Goal: Transaction & Acquisition: Purchase product/service

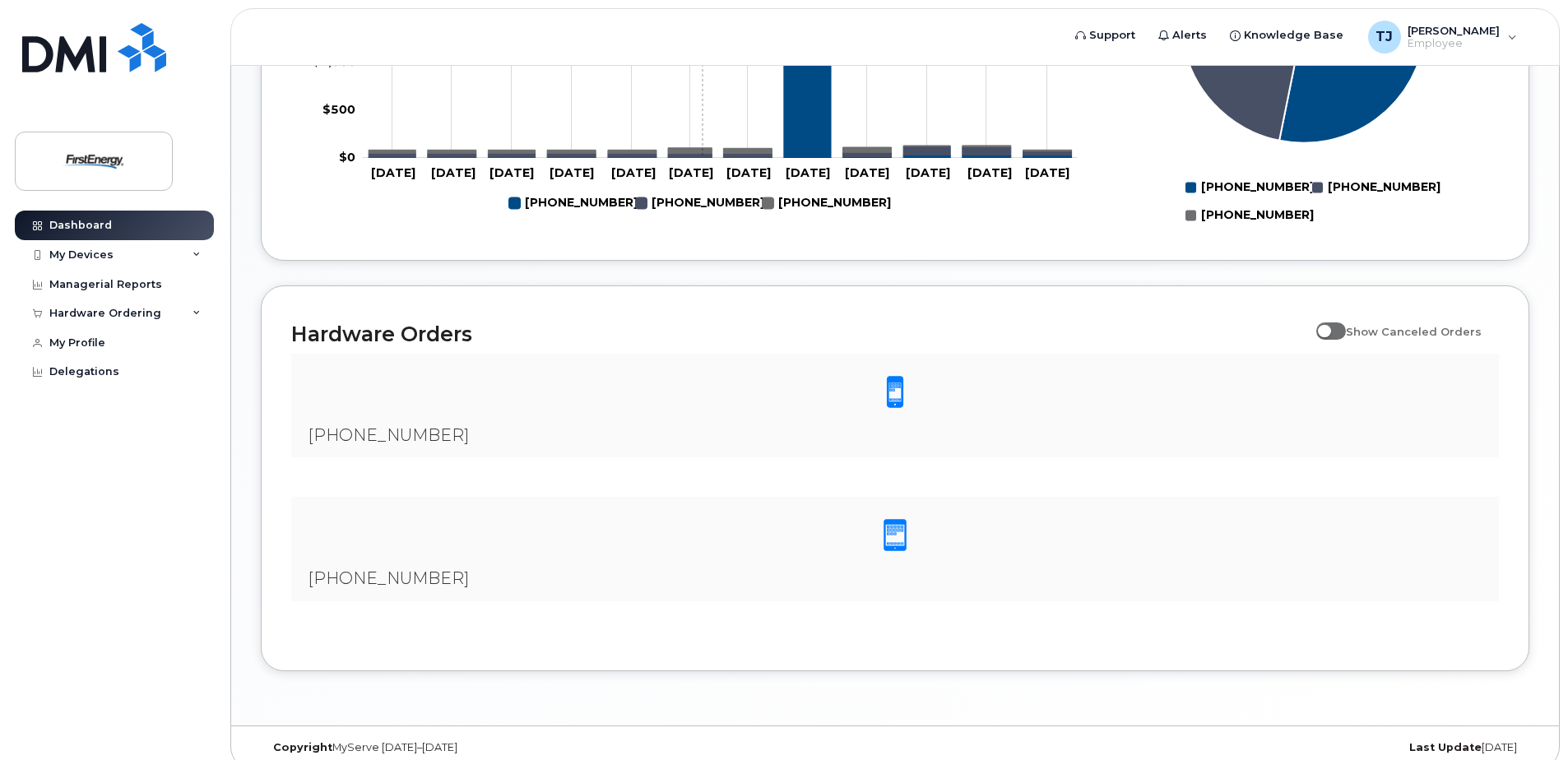
scroll to position [932, 0]
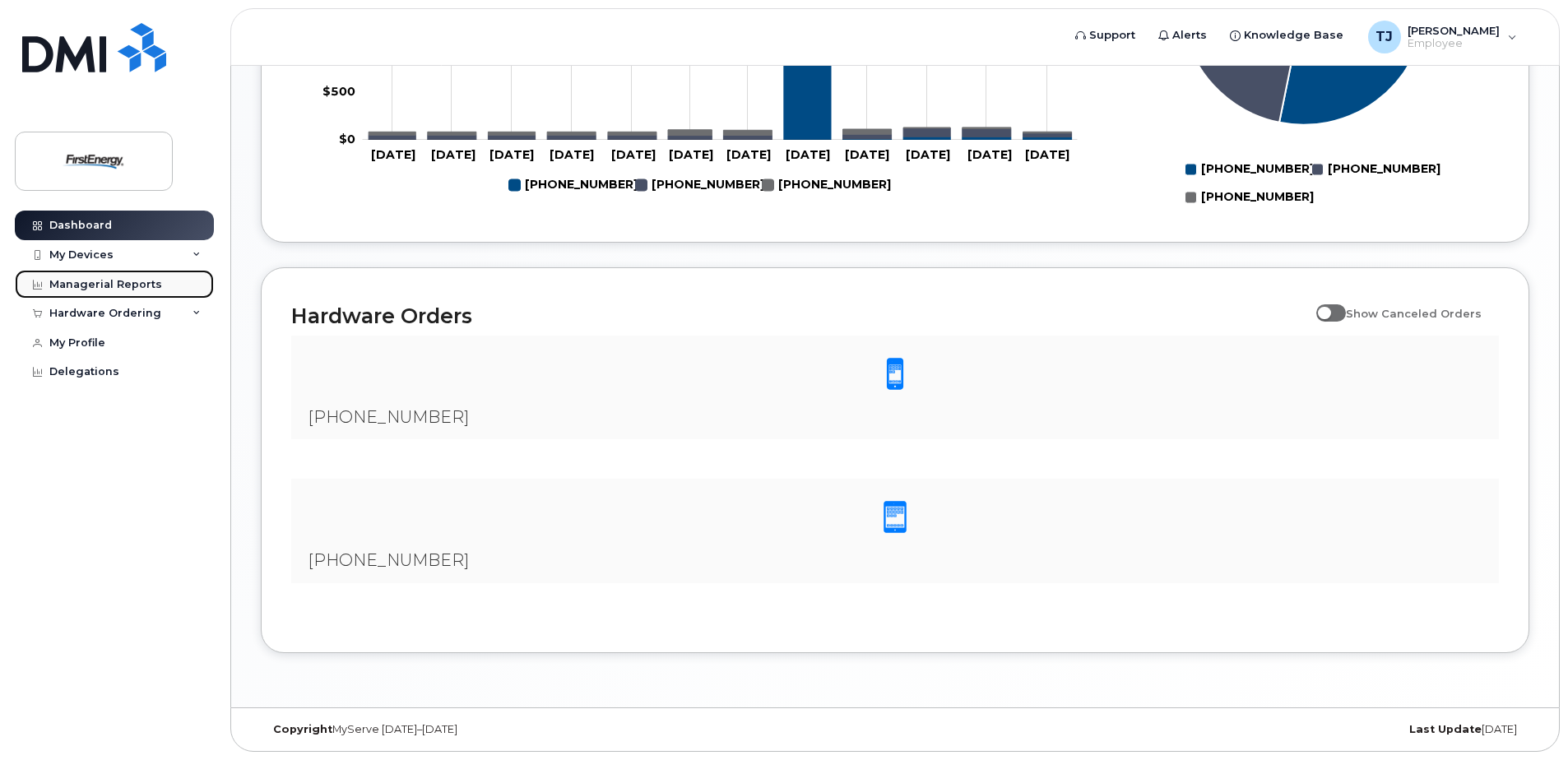
click at [120, 280] on div "Managerial Reports" at bounding box center [106, 284] width 112 height 13
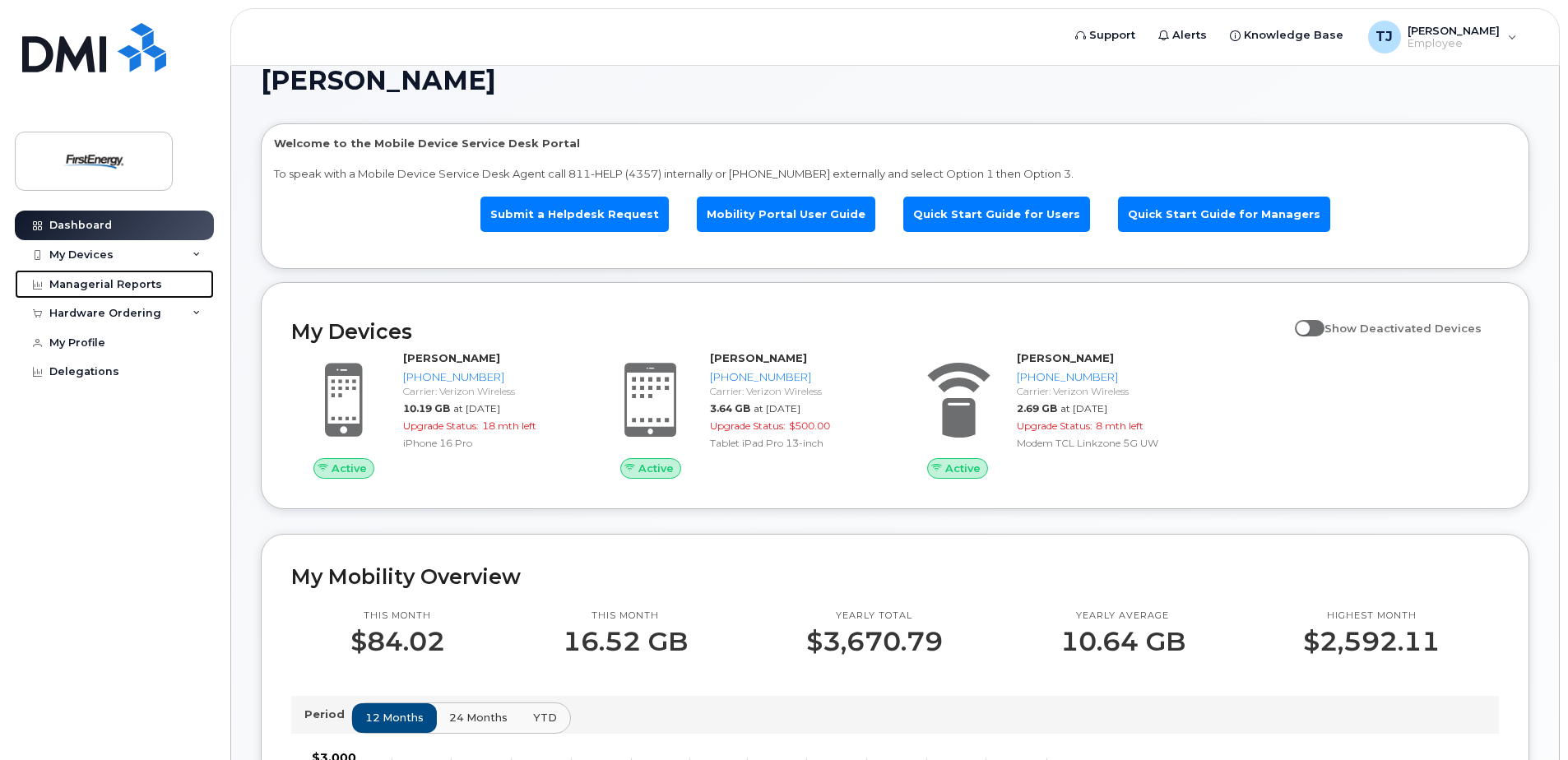
scroll to position [0, 0]
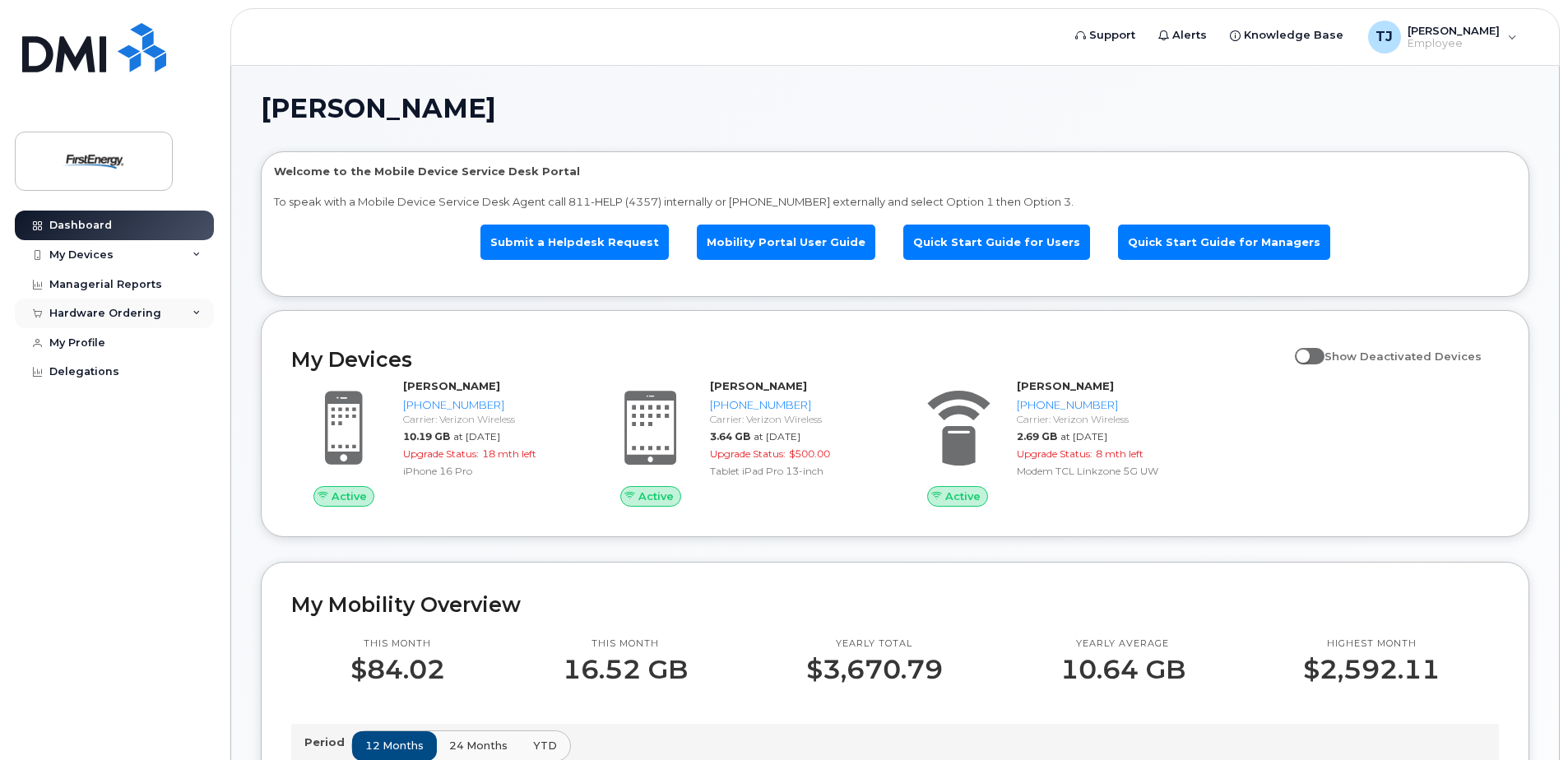
click at [138, 315] on div "Hardware Ordering" at bounding box center [106, 313] width 112 height 13
click at [78, 369] on div "New Order" at bounding box center [88, 374] width 63 height 15
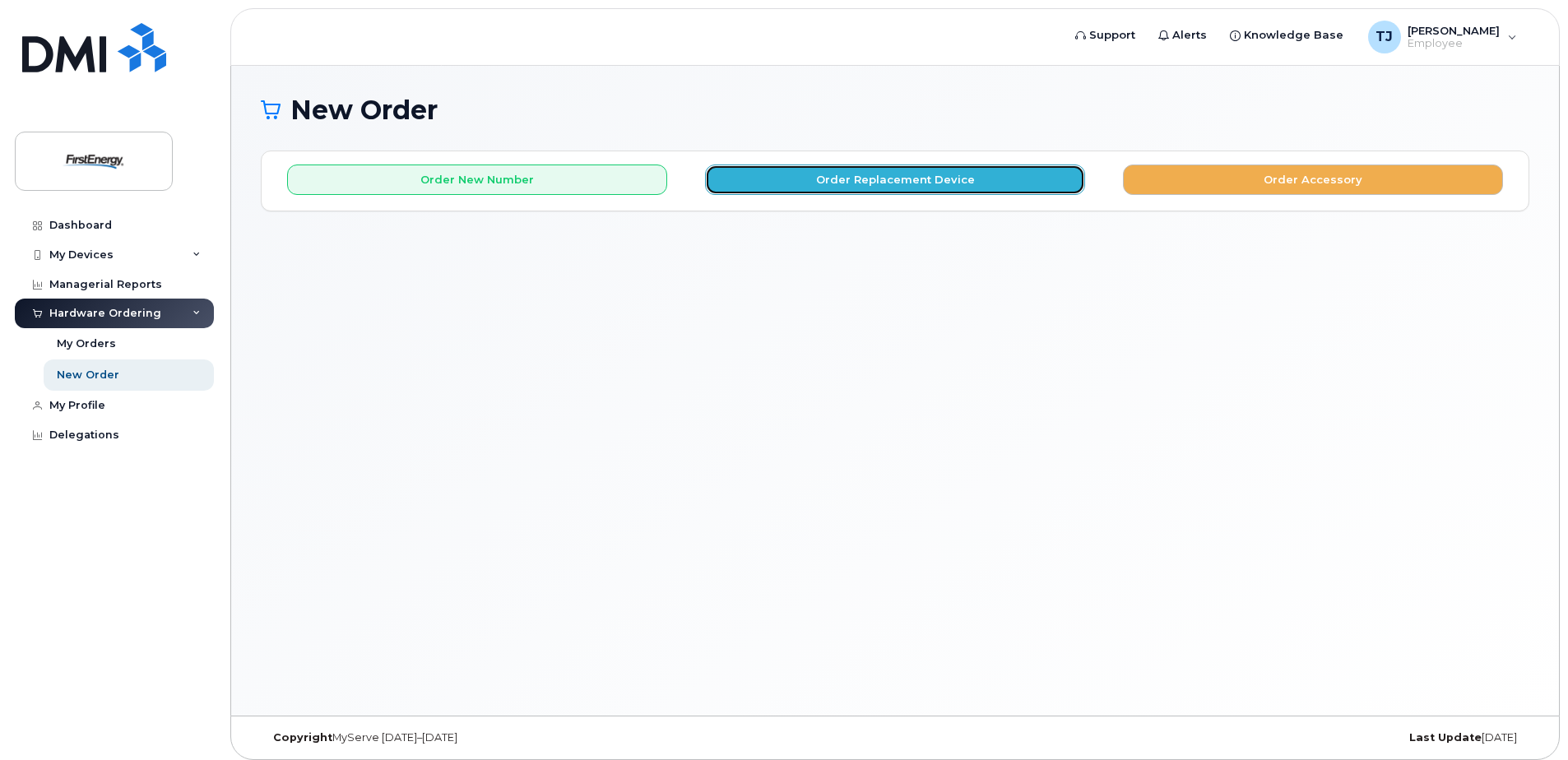
click at [881, 190] on button "Order Replacement Device" at bounding box center [894, 179] width 380 height 30
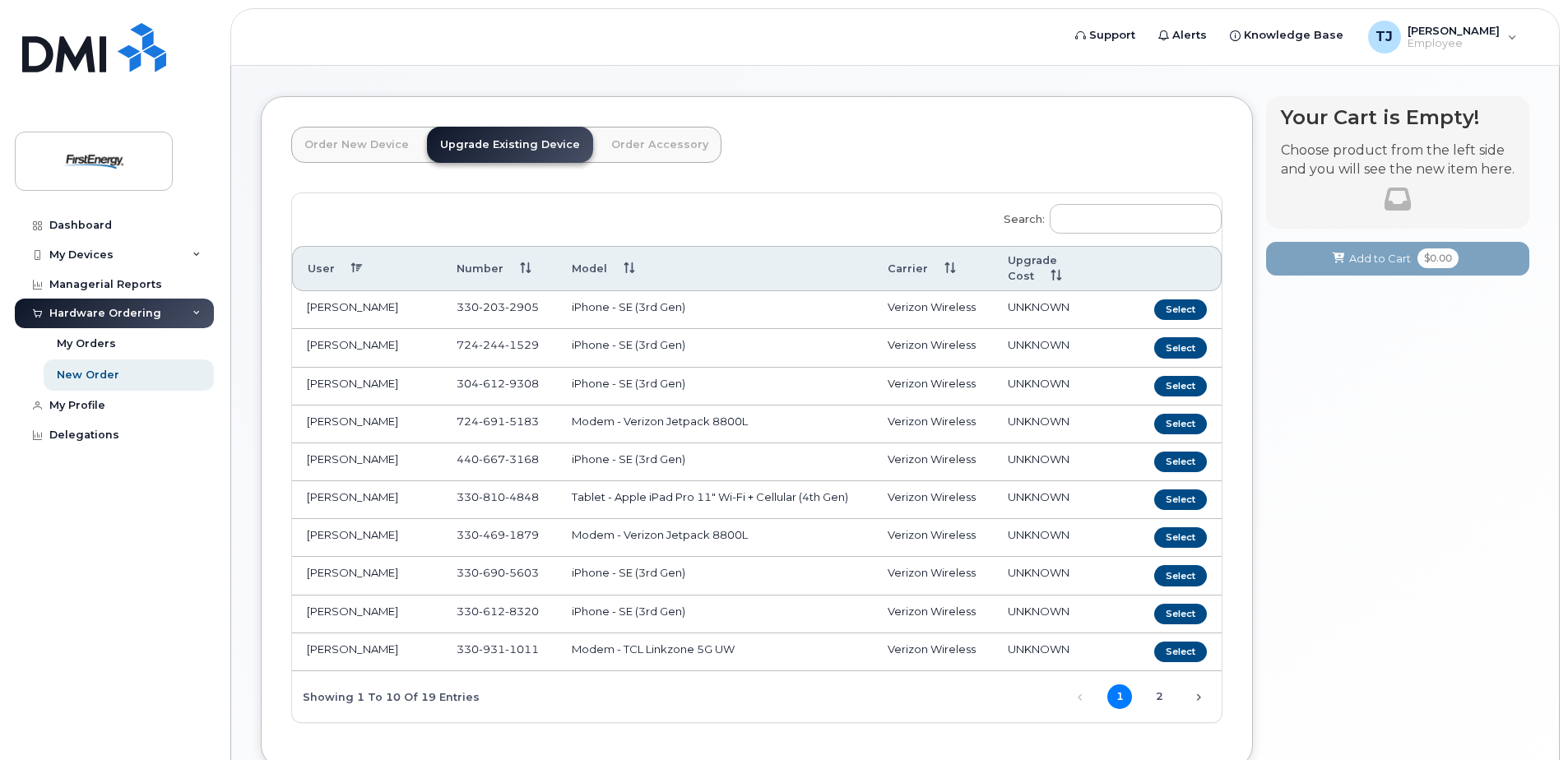
scroll to position [82, 0]
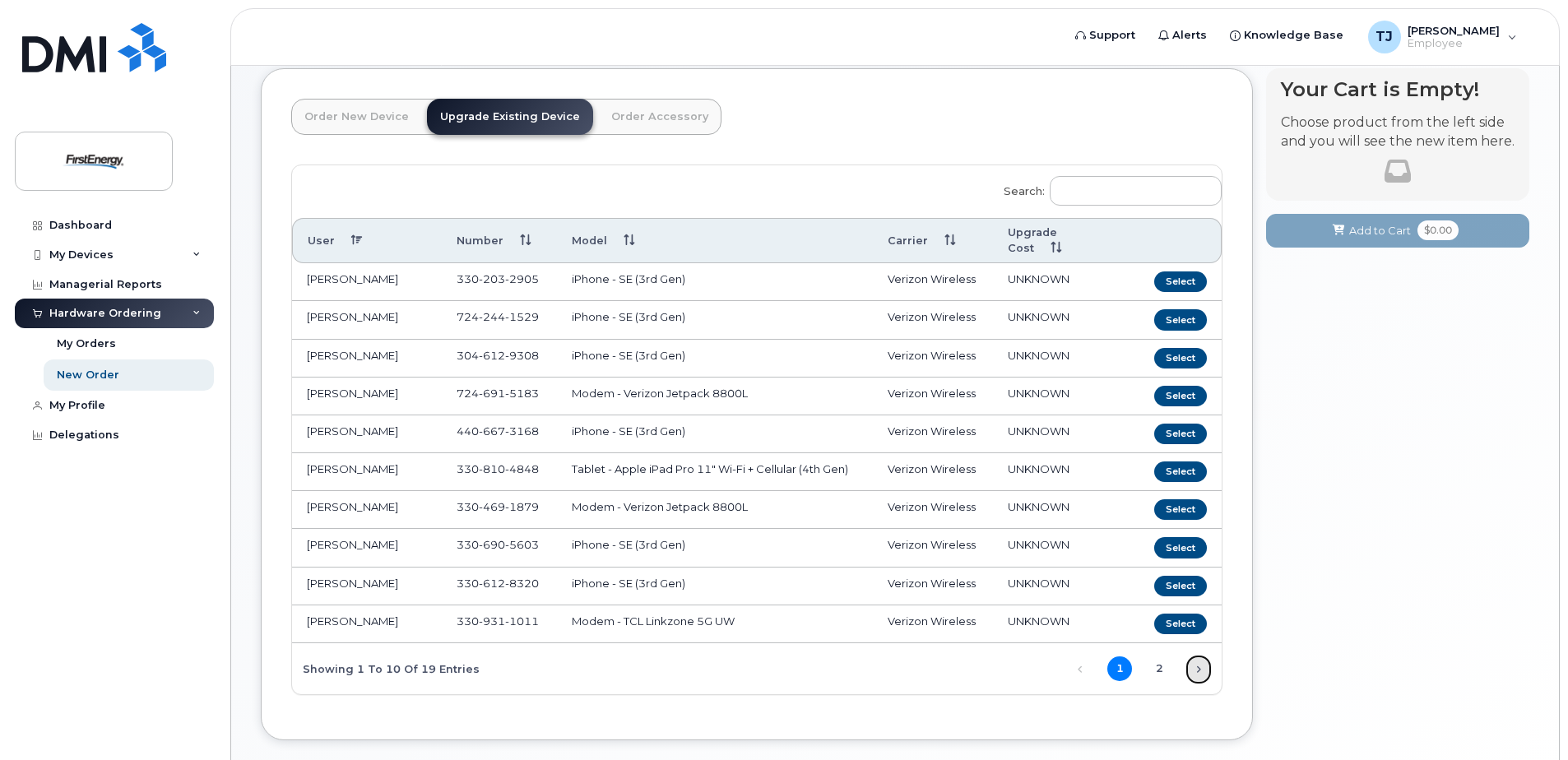
click at [1202, 657] on link "Next" at bounding box center [1198, 669] width 25 height 25
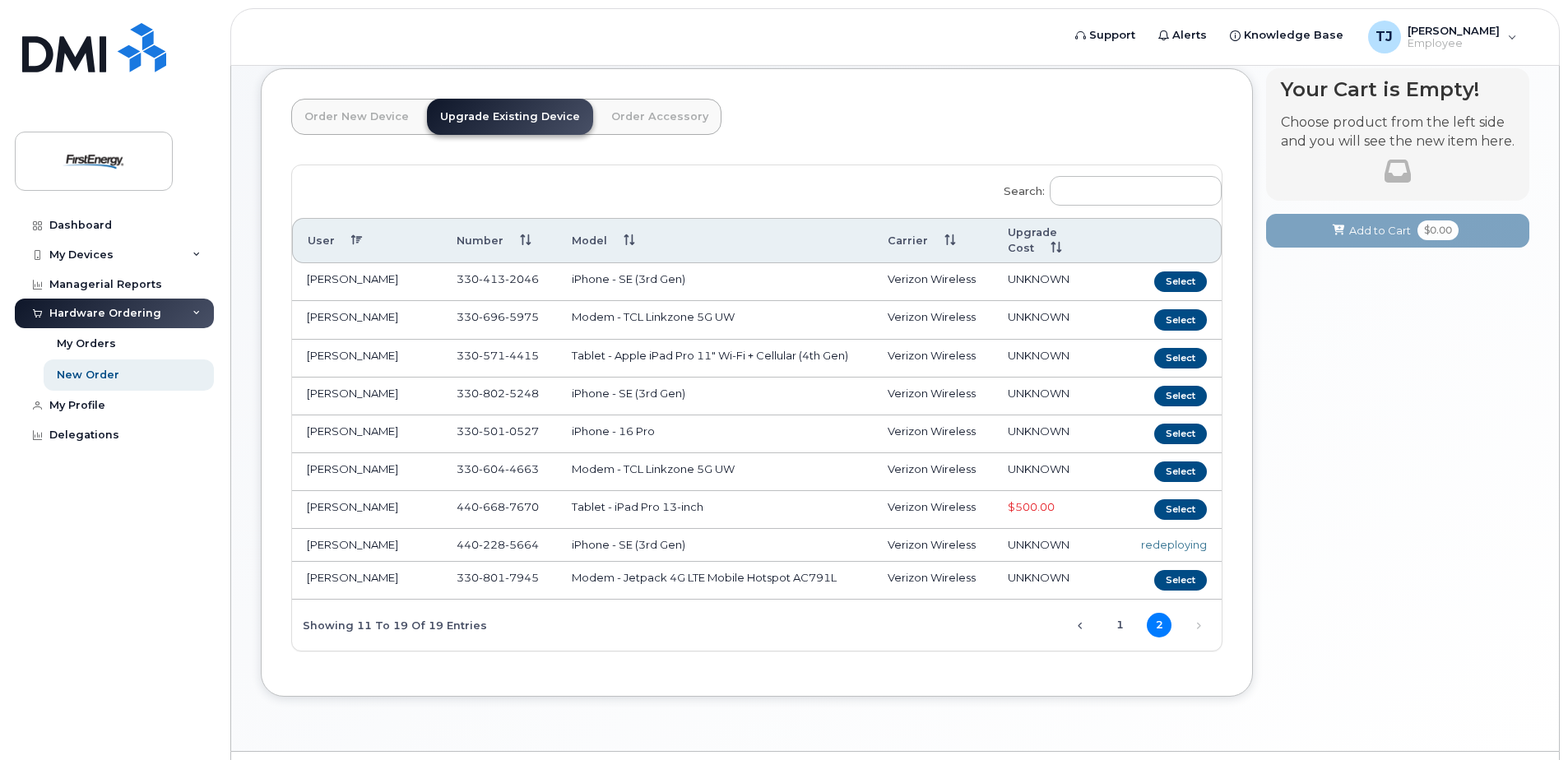
click at [1025, 538] on span "UNKNOWN" at bounding box center [1038, 544] width 62 height 13
click at [1173, 537] on div "redeploying" at bounding box center [1173, 545] width 66 height 15
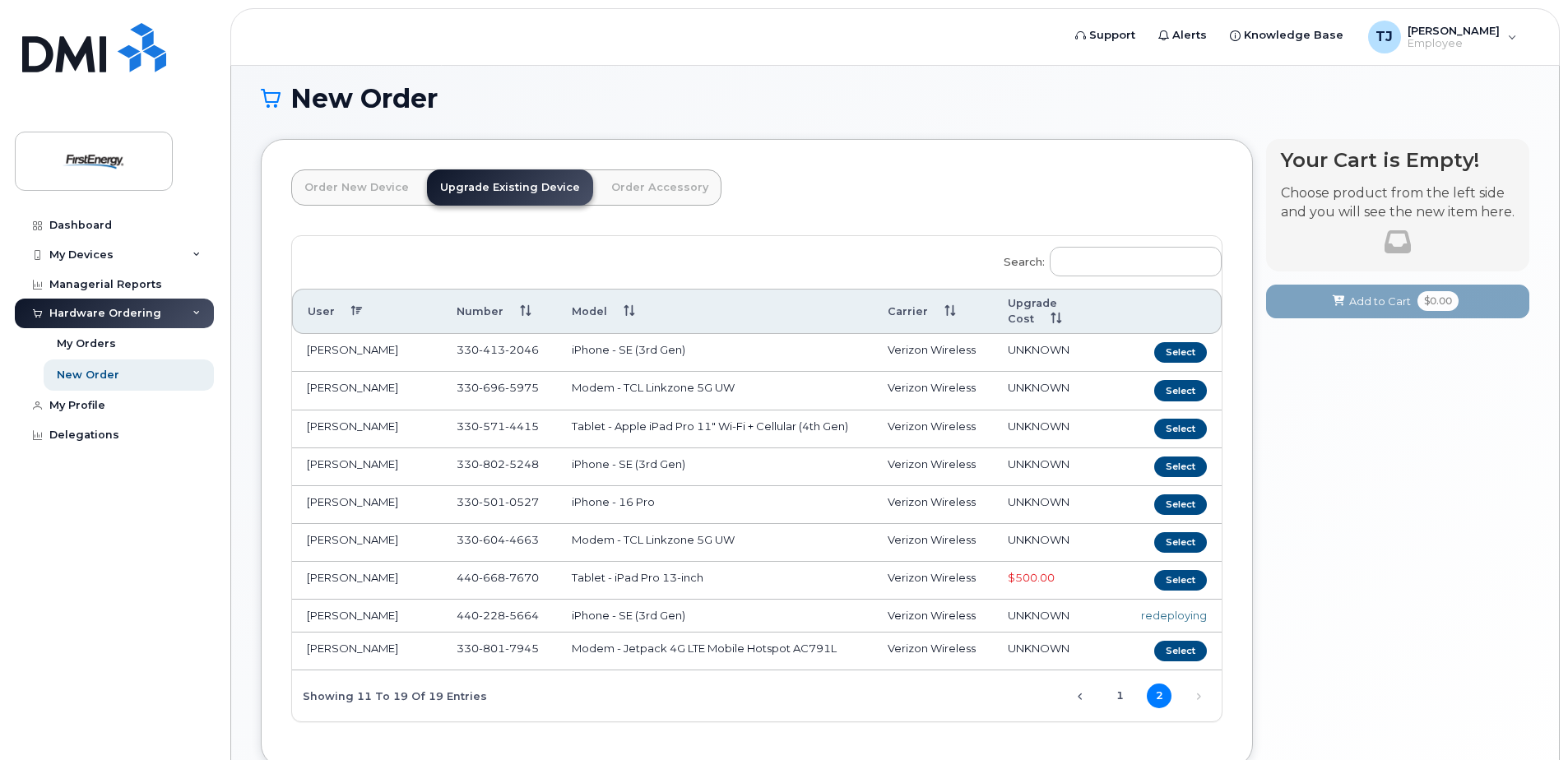
scroll to position [0, 0]
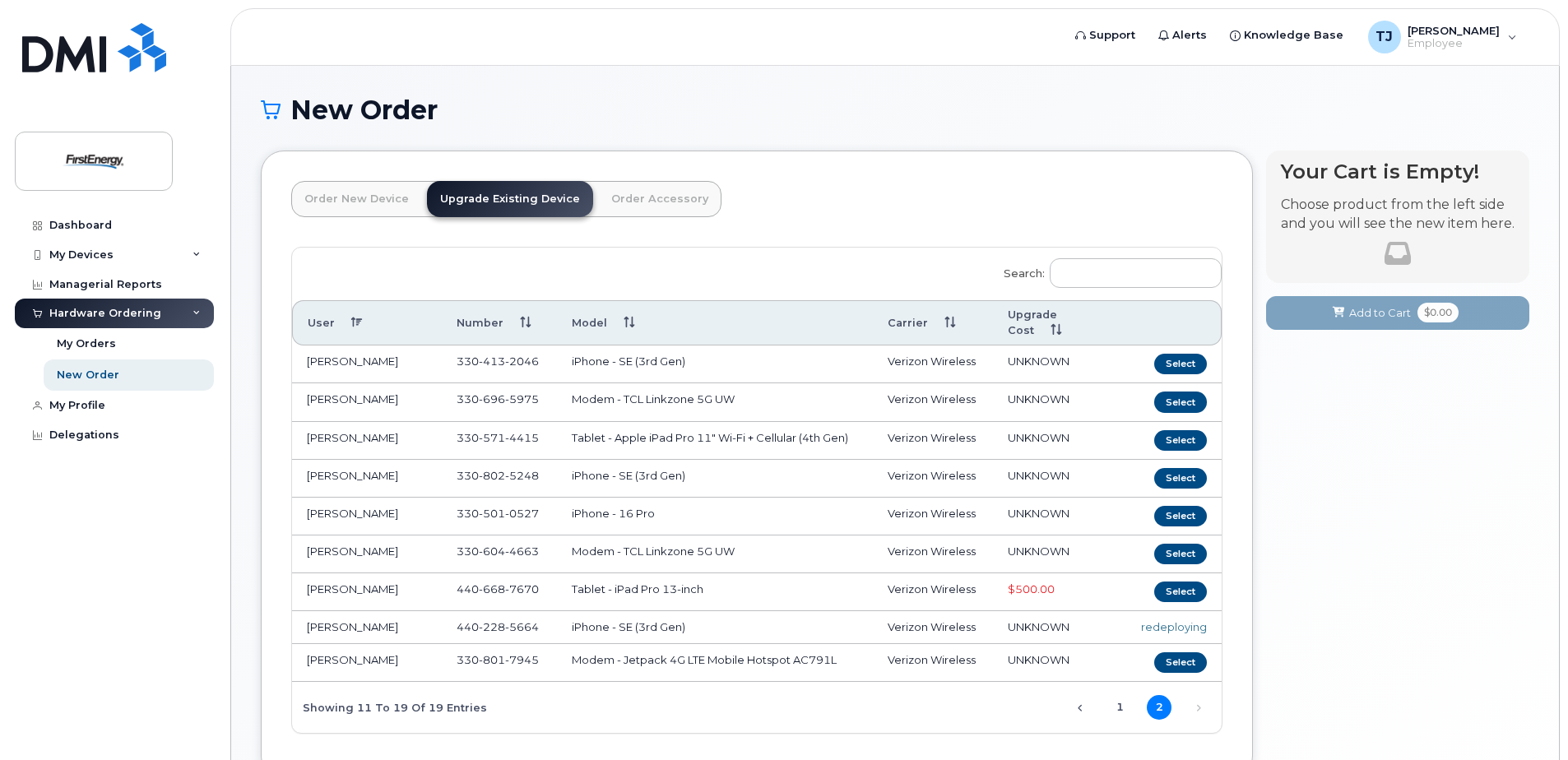
click at [366, 186] on link "Order New Device" at bounding box center [356, 199] width 130 height 36
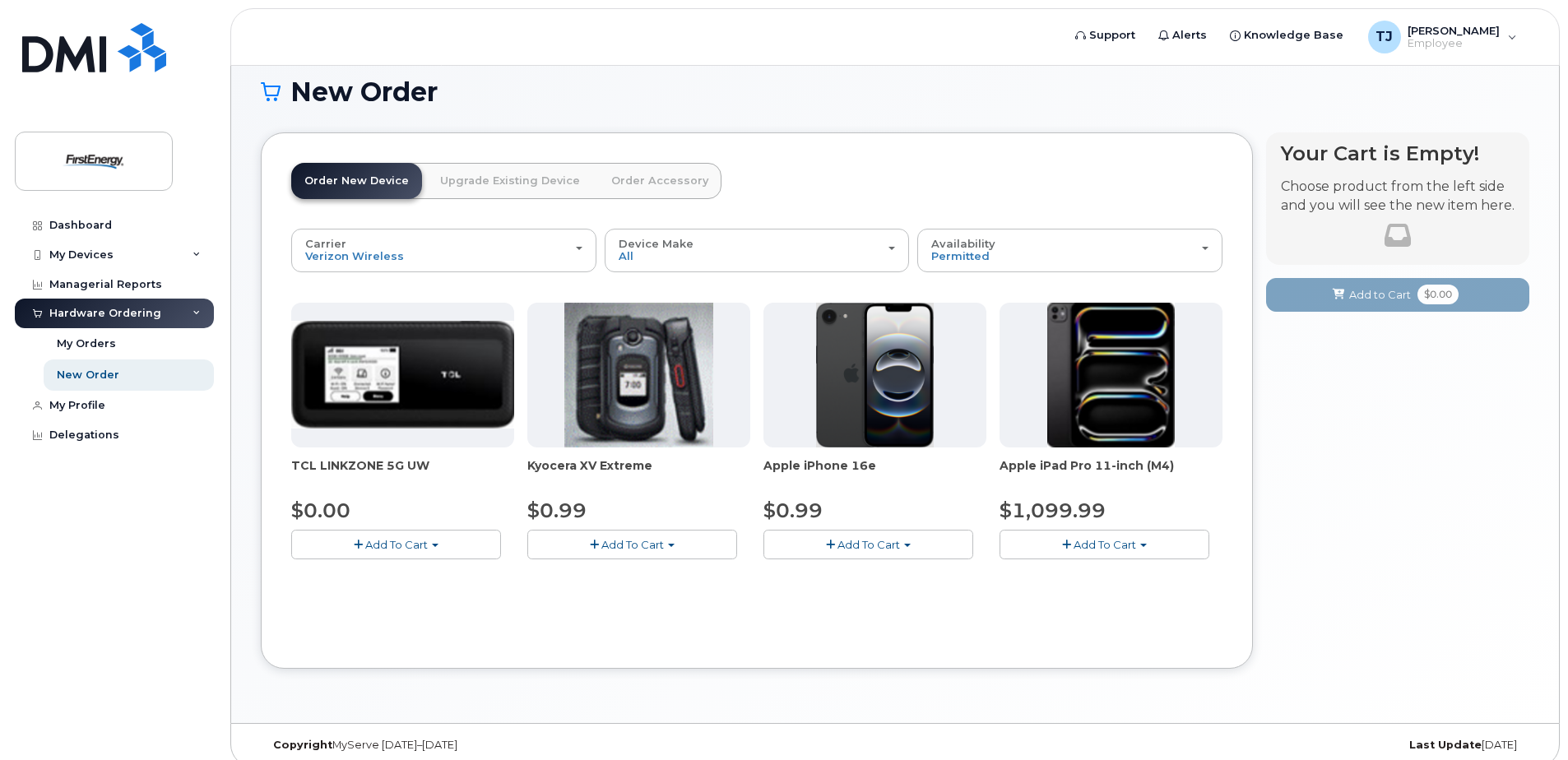
scroll to position [33, 0]
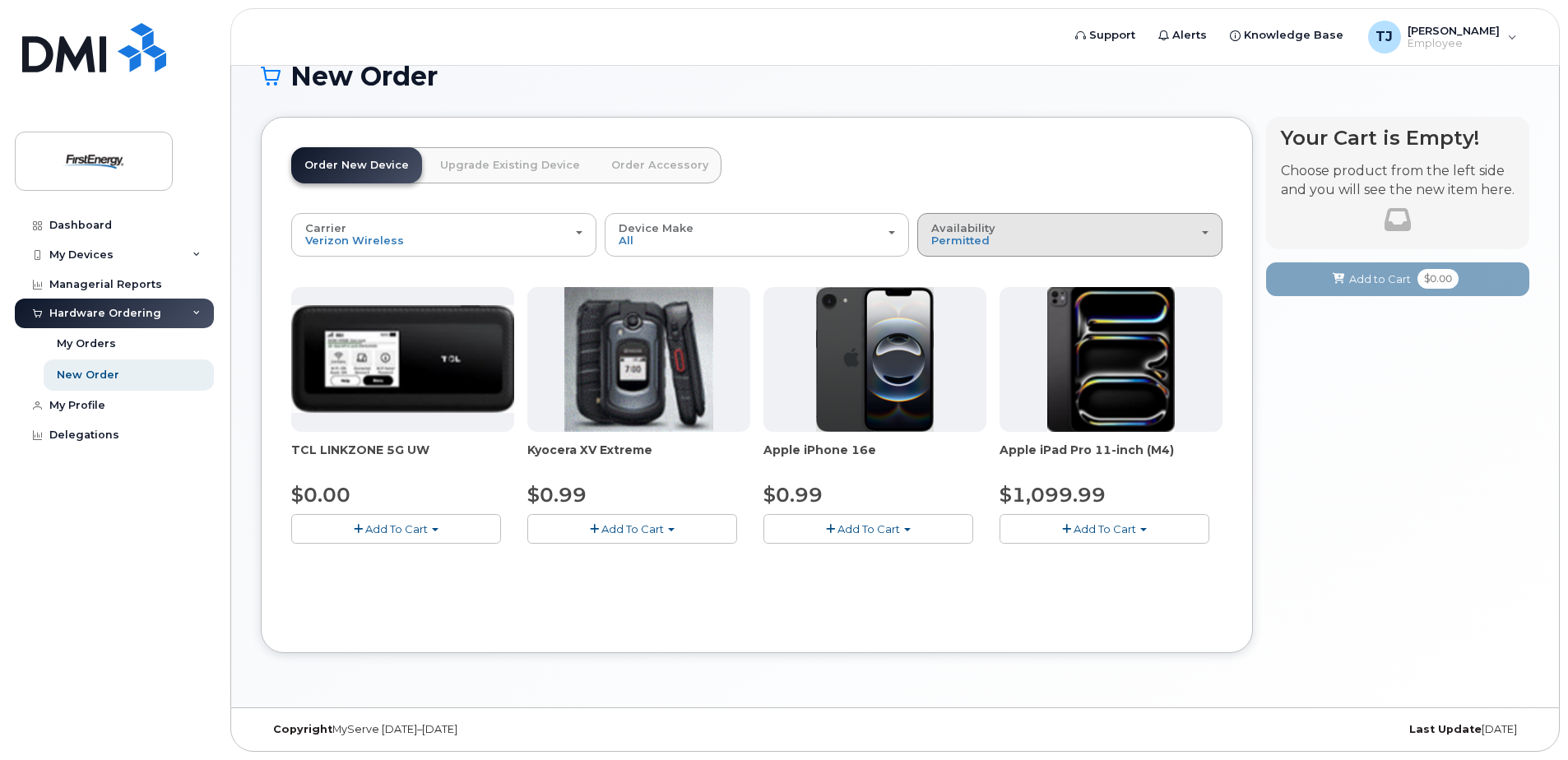
click at [1016, 238] on div "Availability Permitted All" at bounding box center [1069, 235] width 277 height 26
click at [967, 293] on div "All" at bounding box center [1070, 299] width 297 height 20
click at [966, 236] on span "Permitted" at bounding box center [960, 239] width 58 height 13
click at [947, 294] on label "All" at bounding box center [939, 299] width 34 height 20
click at [0, 0] on input "All" at bounding box center [0, 0] width 0 height 0
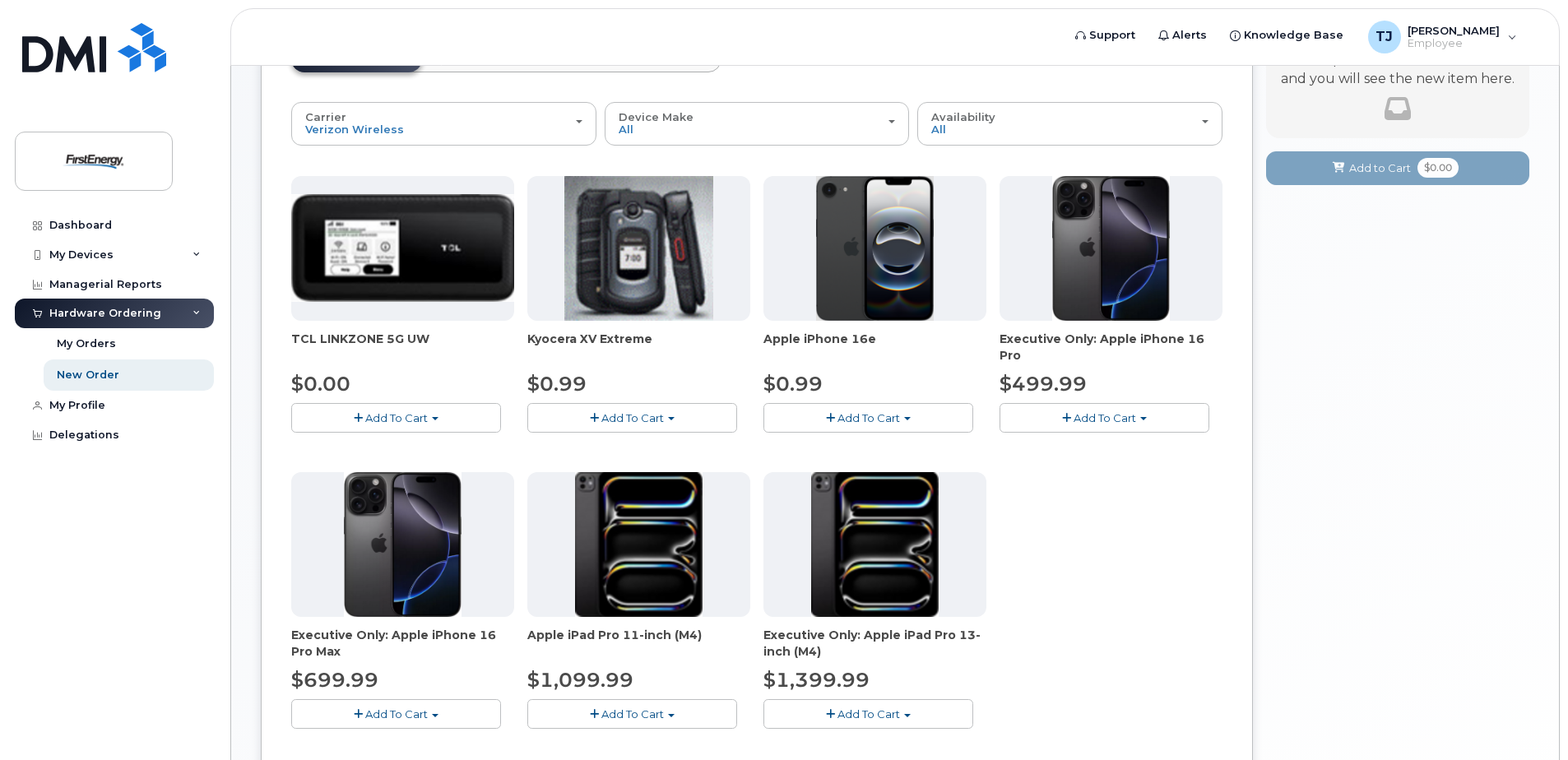
scroll to position [116, 0]
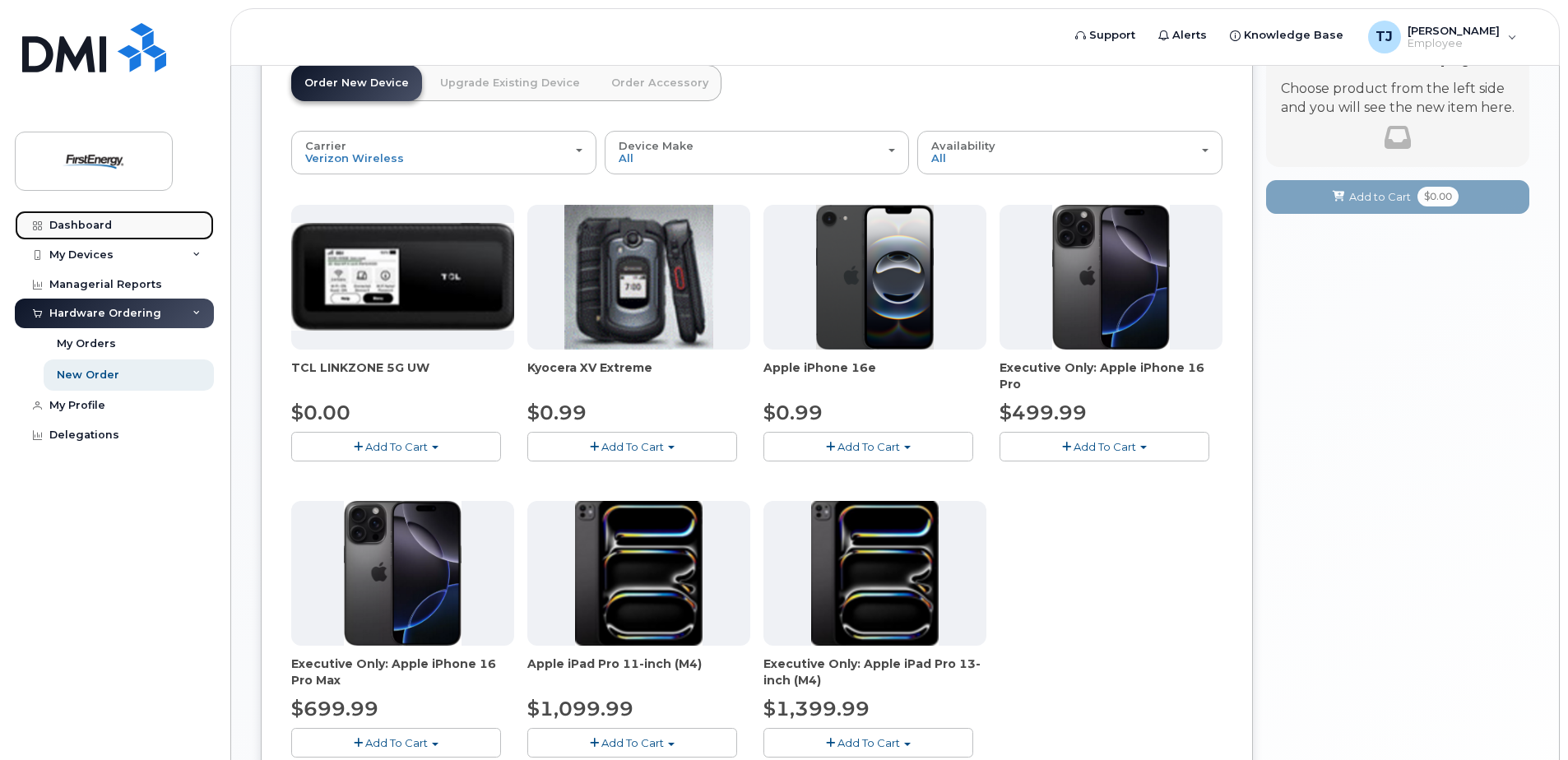
click at [93, 222] on div "Dashboard" at bounding box center [81, 225] width 63 height 13
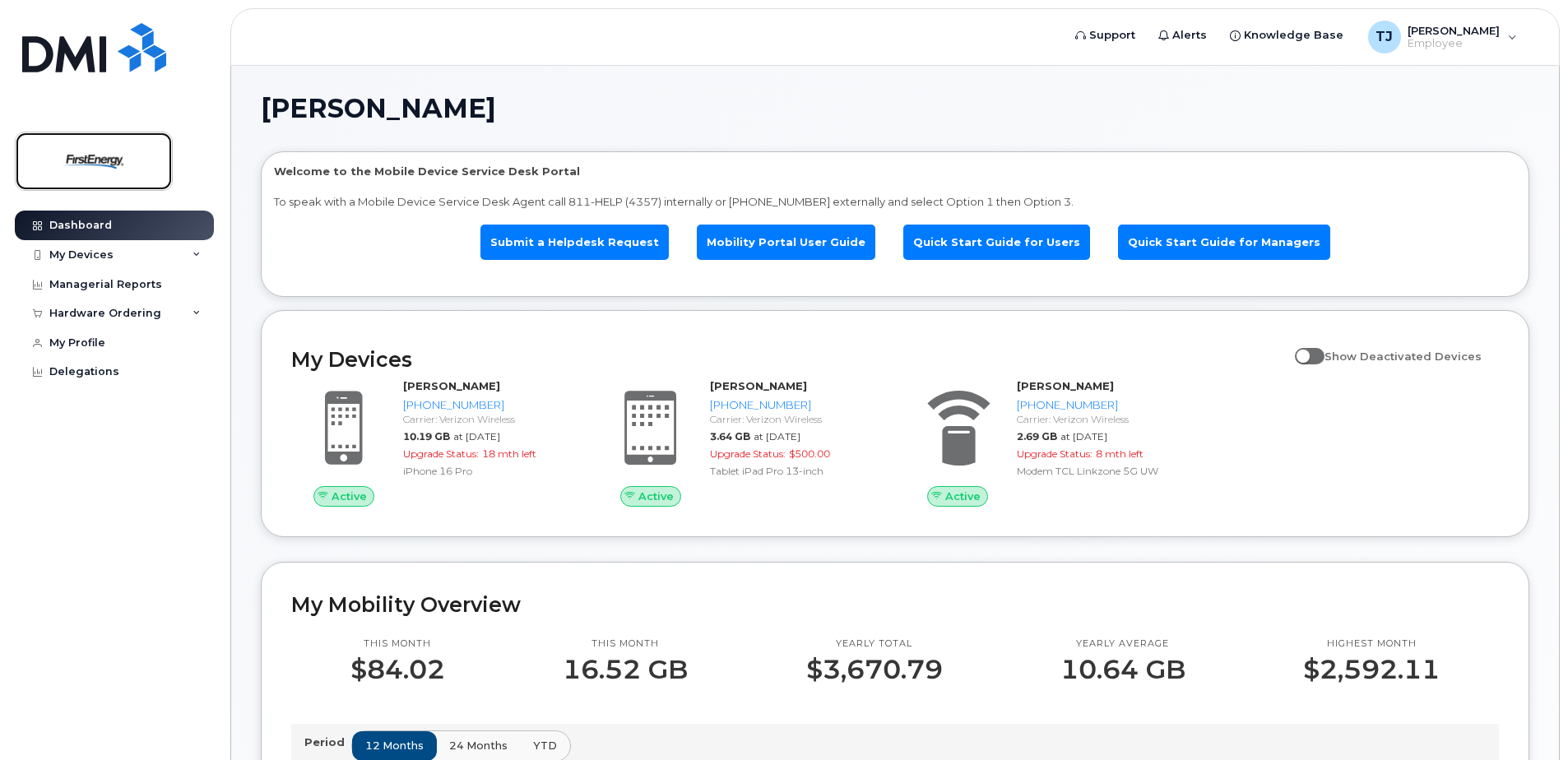
click at [97, 159] on img at bounding box center [94, 161] width 127 height 48
click at [126, 312] on div "Hardware Ordering" at bounding box center [106, 313] width 112 height 13
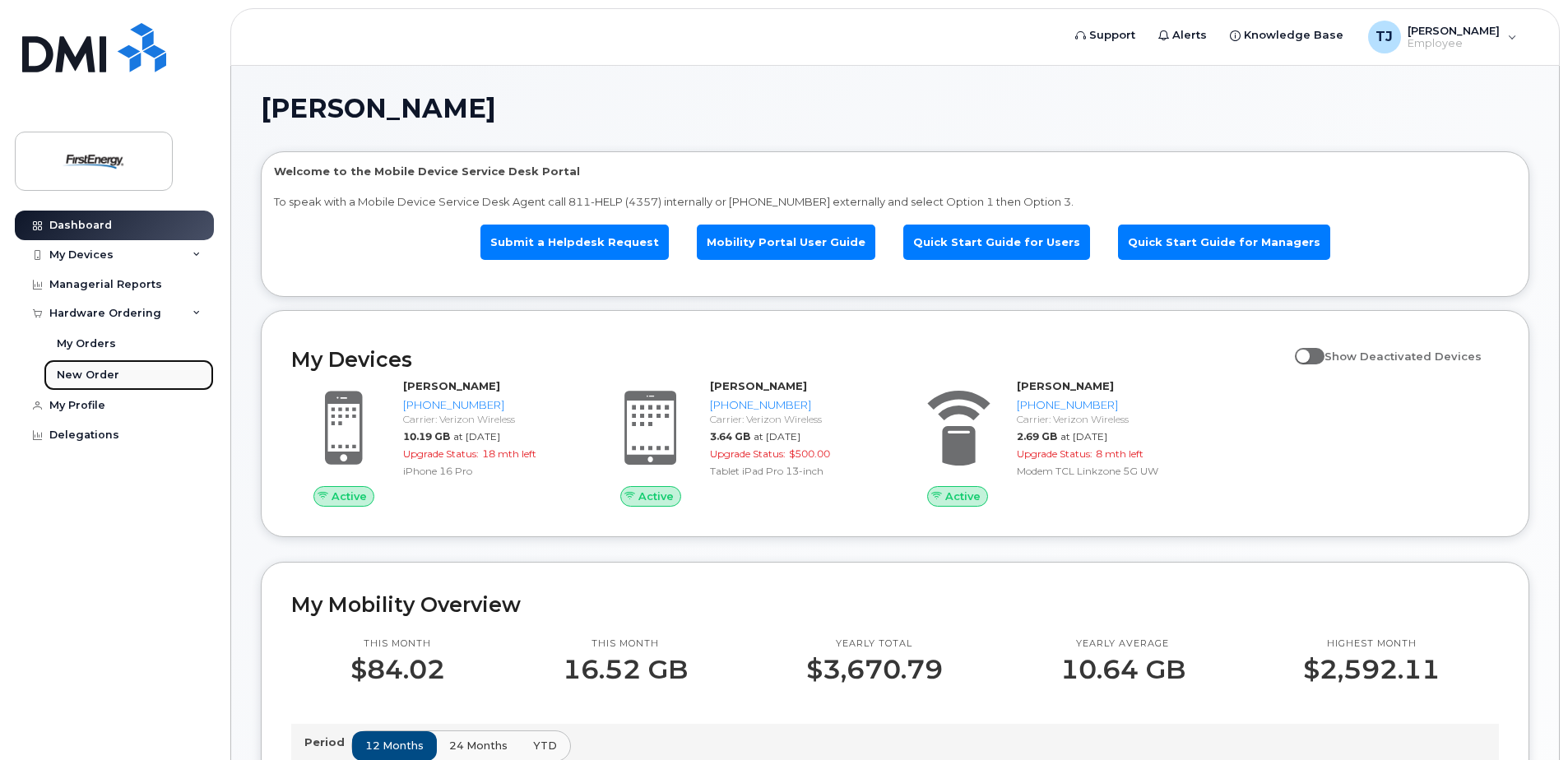
click at [89, 371] on div "New Order" at bounding box center [88, 374] width 63 height 15
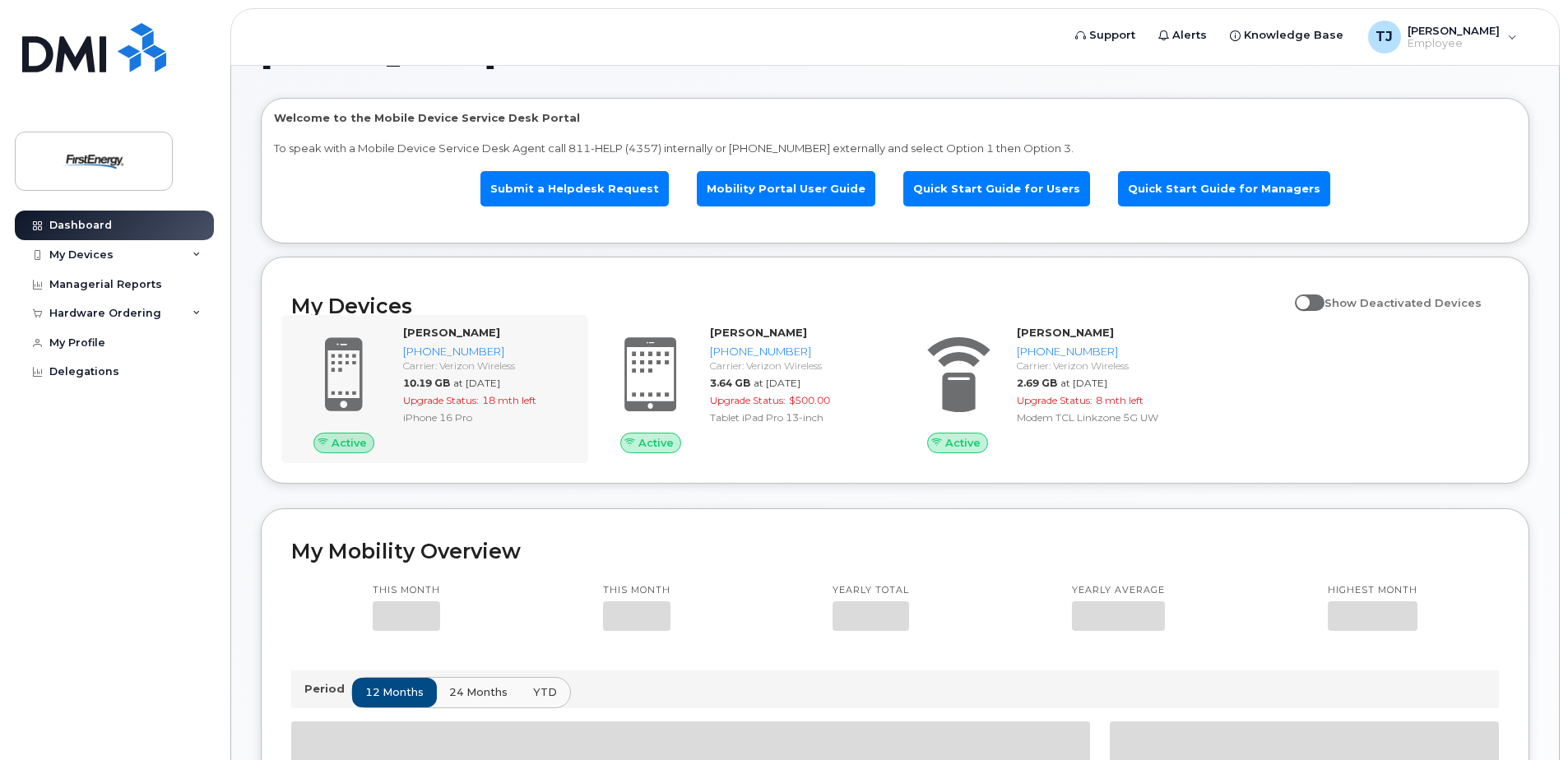
scroll to position [82, 0]
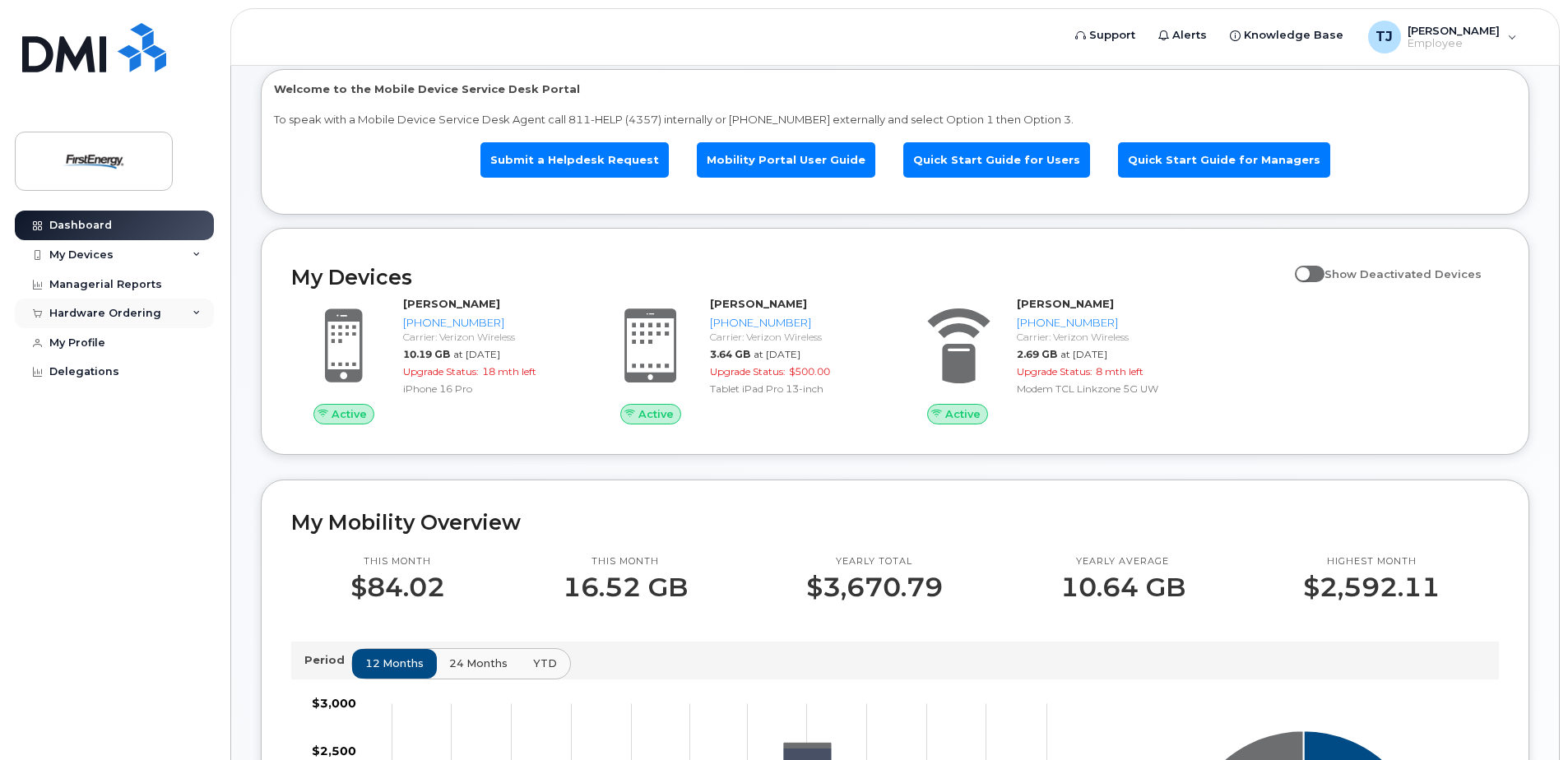
click at [103, 306] on div "Hardware Ordering" at bounding box center [114, 313] width 199 height 30
click at [88, 373] on div "New Order" at bounding box center [88, 374] width 63 height 15
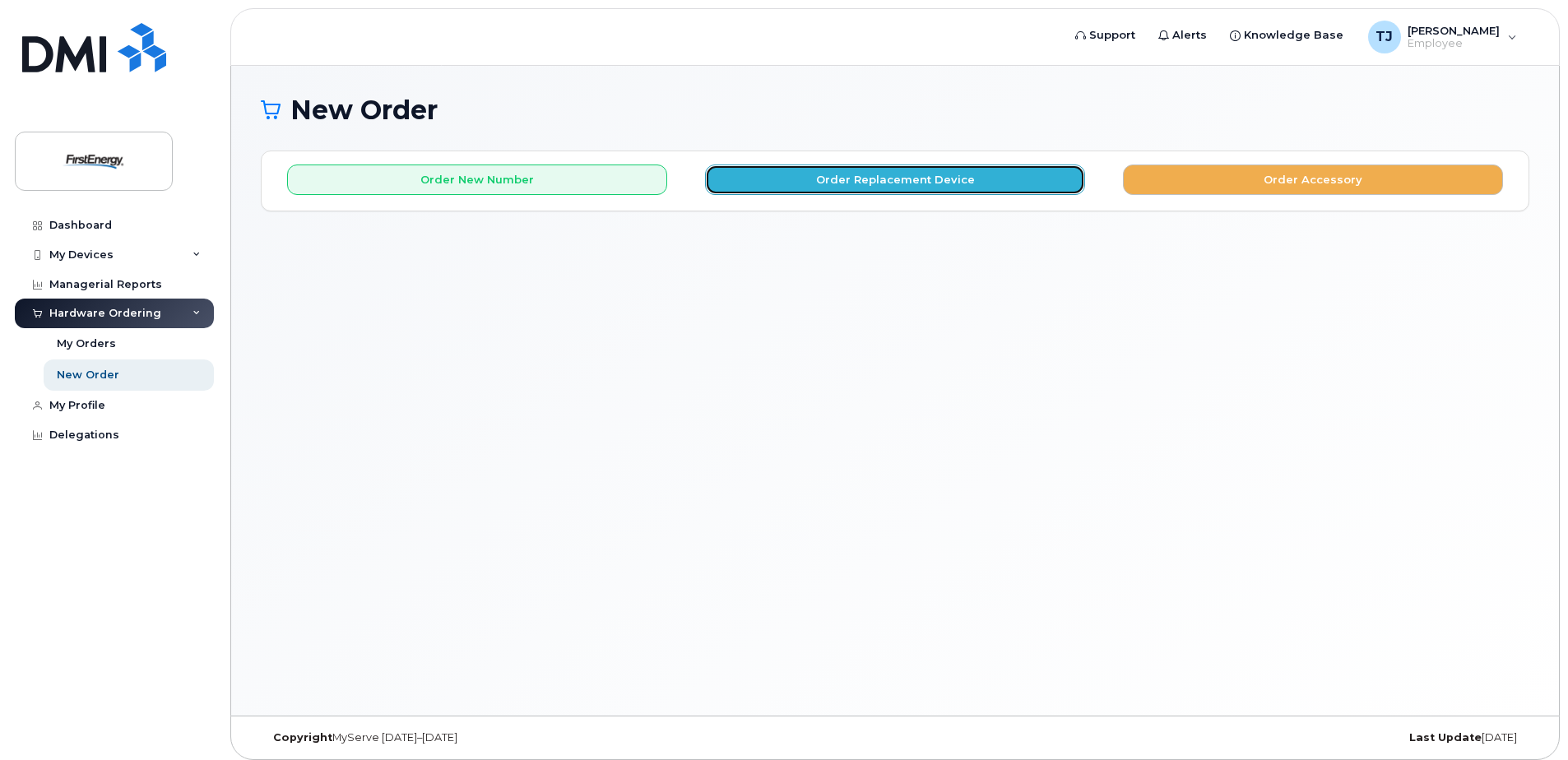
click at [907, 189] on button "Order Replacement Device" at bounding box center [894, 179] width 380 height 30
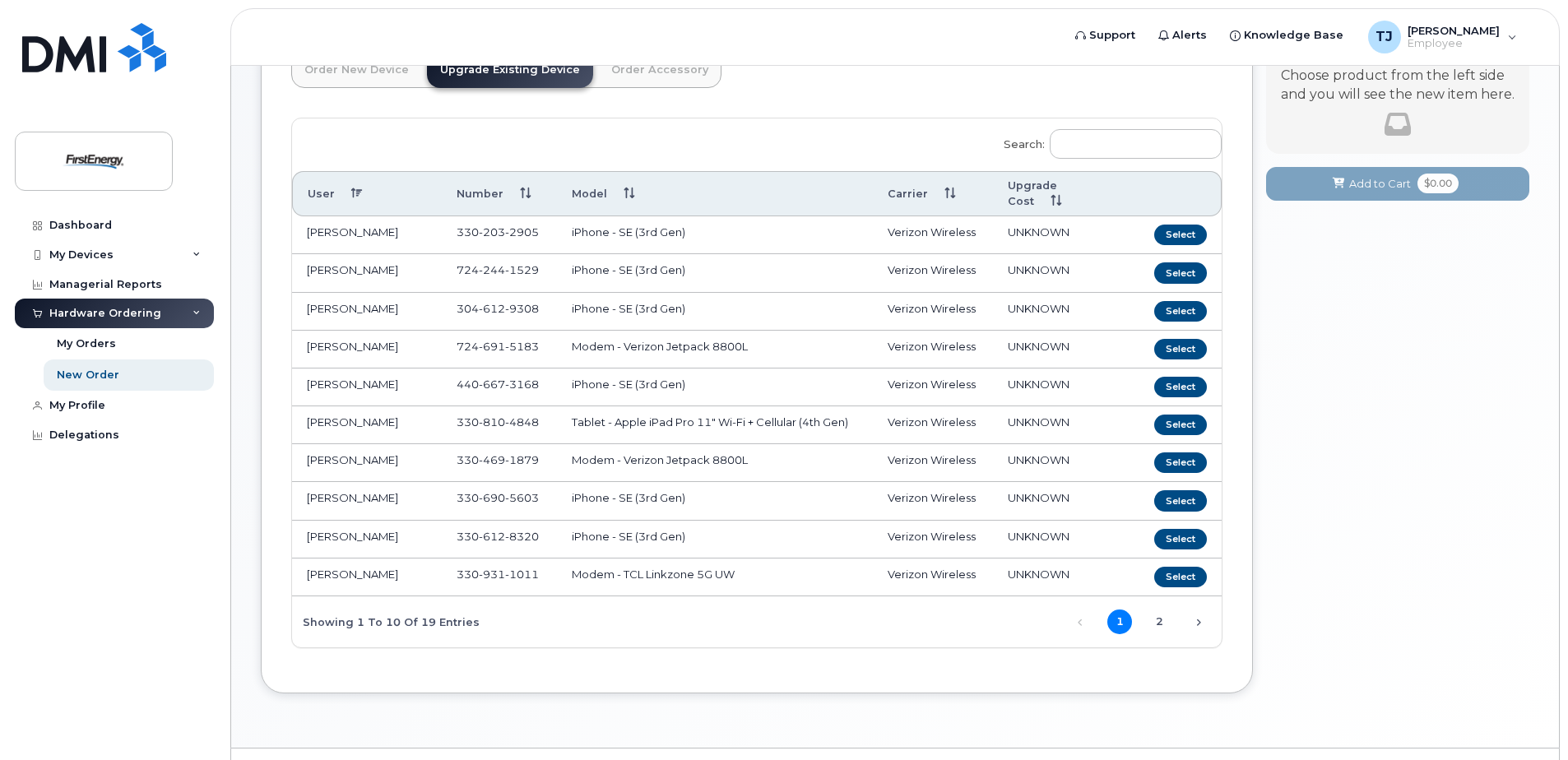
scroll to position [154, 0]
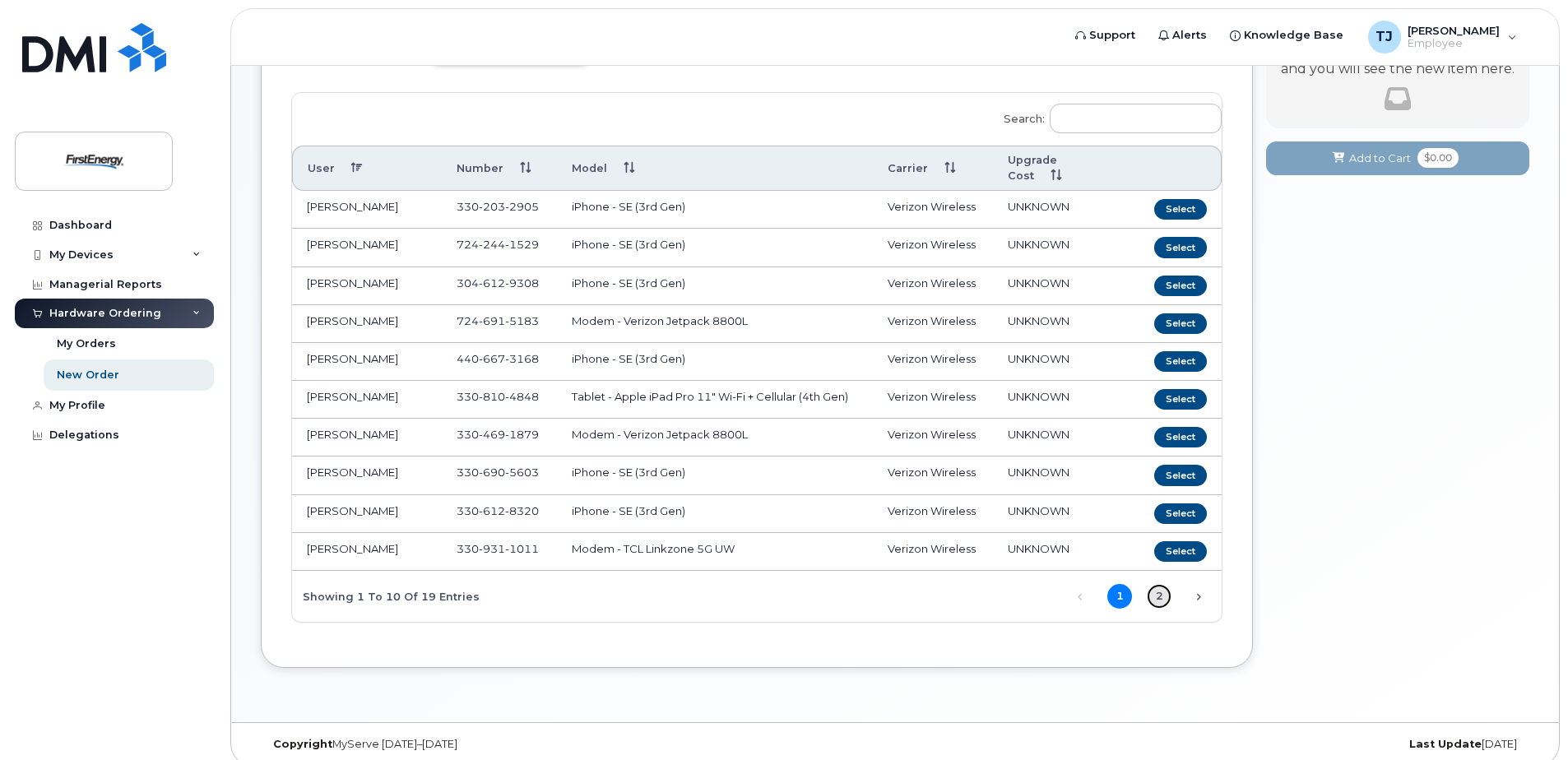
click at [1158, 584] on link "2" at bounding box center [1159, 596] width 25 height 25
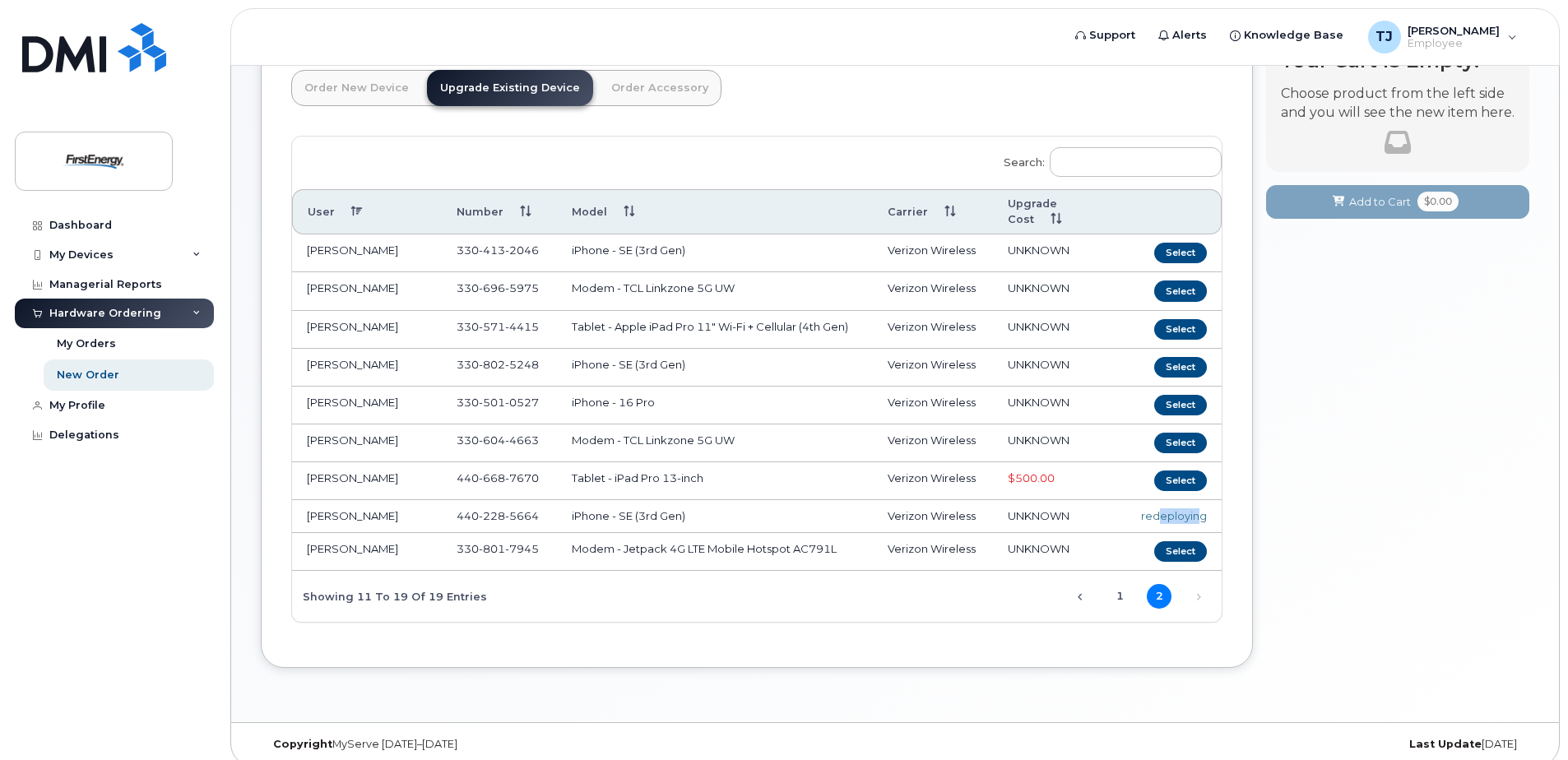
drag, startPoint x: 1161, startPoint y: 500, endPoint x: 1200, endPoint y: 505, distance: 39.3
click at [1200, 508] on div "redeploying" at bounding box center [1173, 516] width 66 height 15
drag, startPoint x: 1200, startPoint y: 505, endPoint x: 1282, endPoint y: 510, distance: 82.2
click at [1282, 510] on div "Your Cart is Empty! Choose product from the left side and you will see the new …" at bounding box center [1397, 365] width 263 height 653
click at [1187, 243] on button "Select" at bounding box center [1180, 253] width 52 height 21
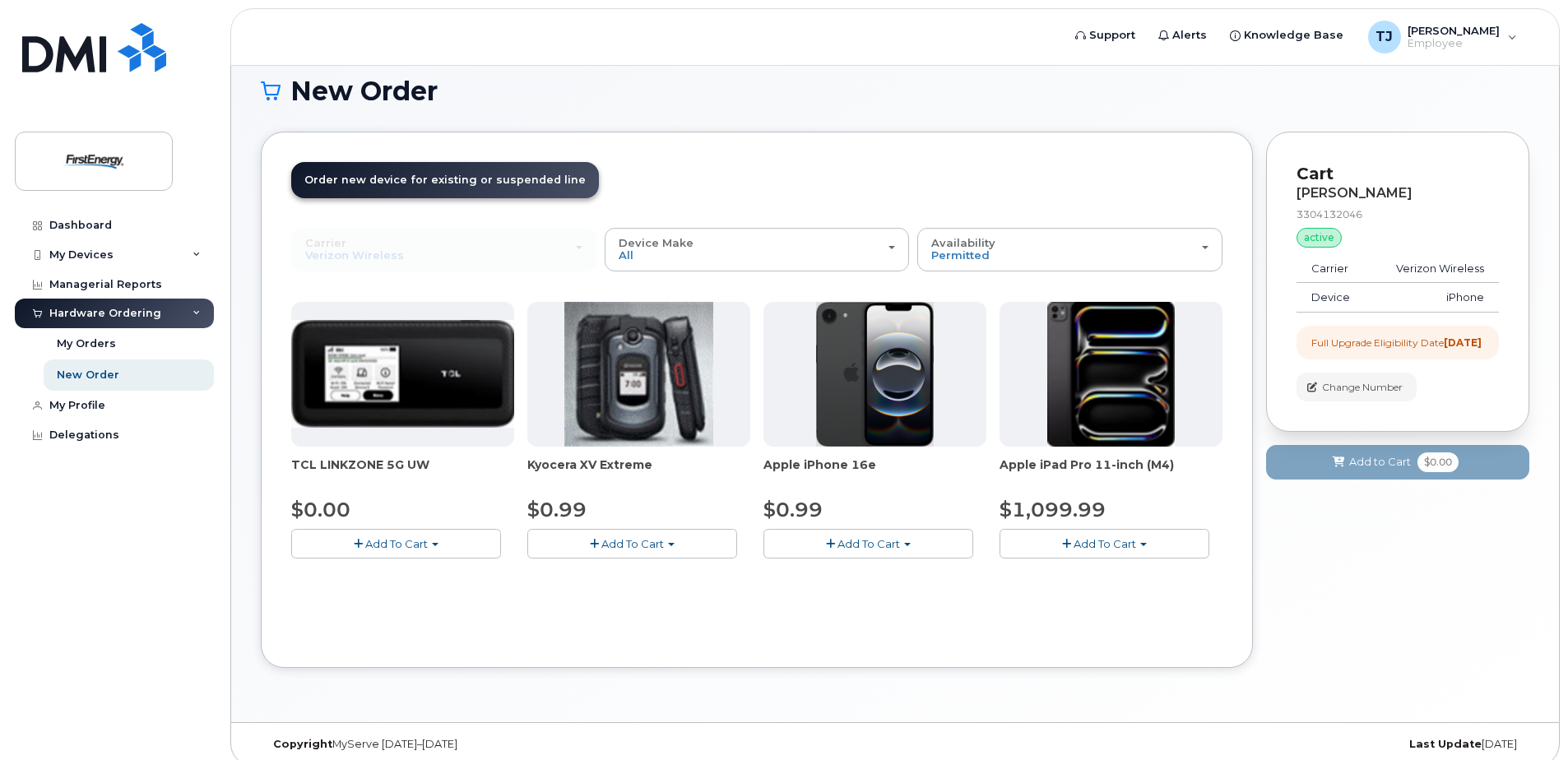
scroll to position [33, 0]
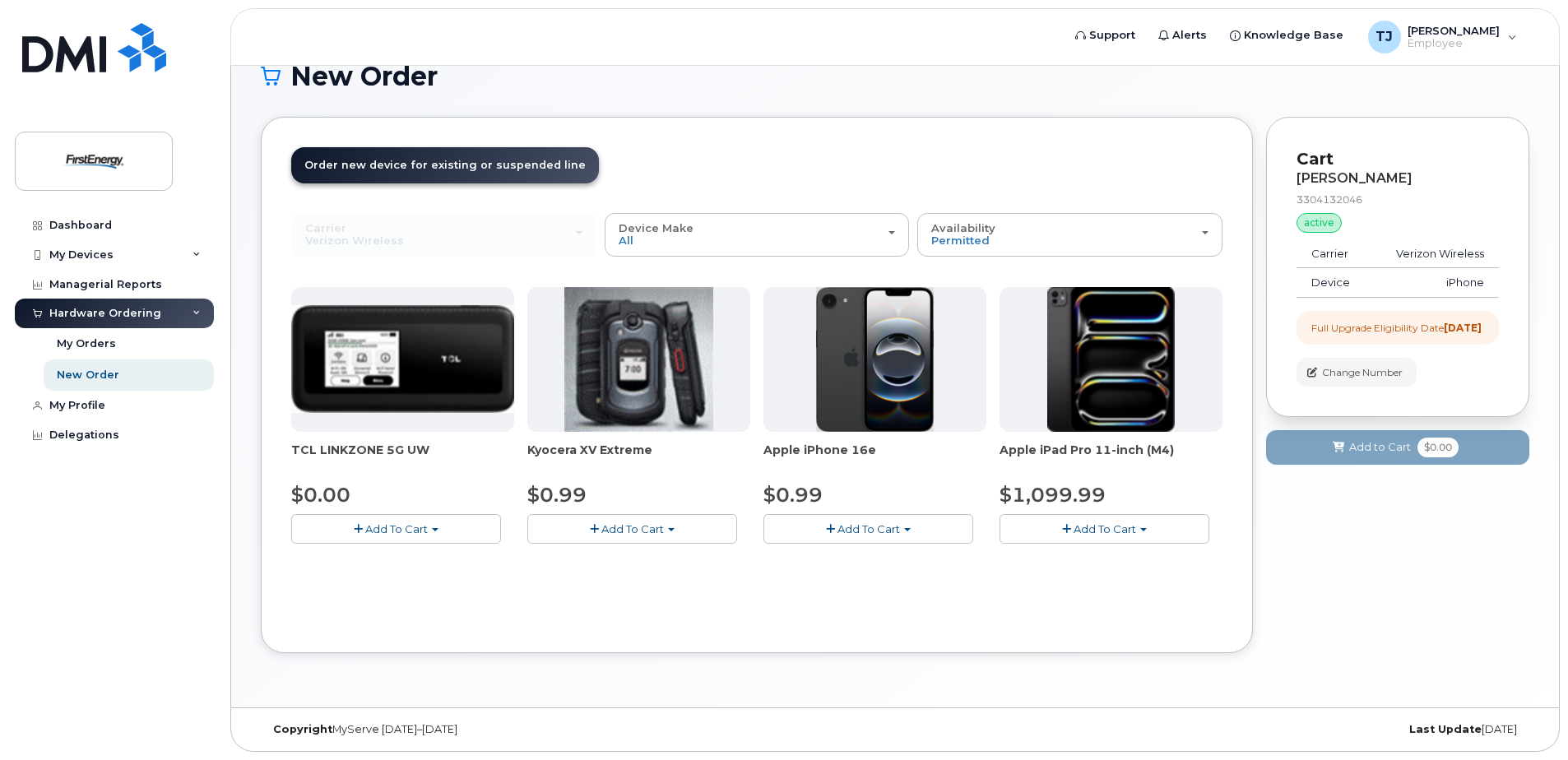
click at [427, 164] on span "Order new device for existing or suspended line" at bounding box center [445, 165] width 282 height 12
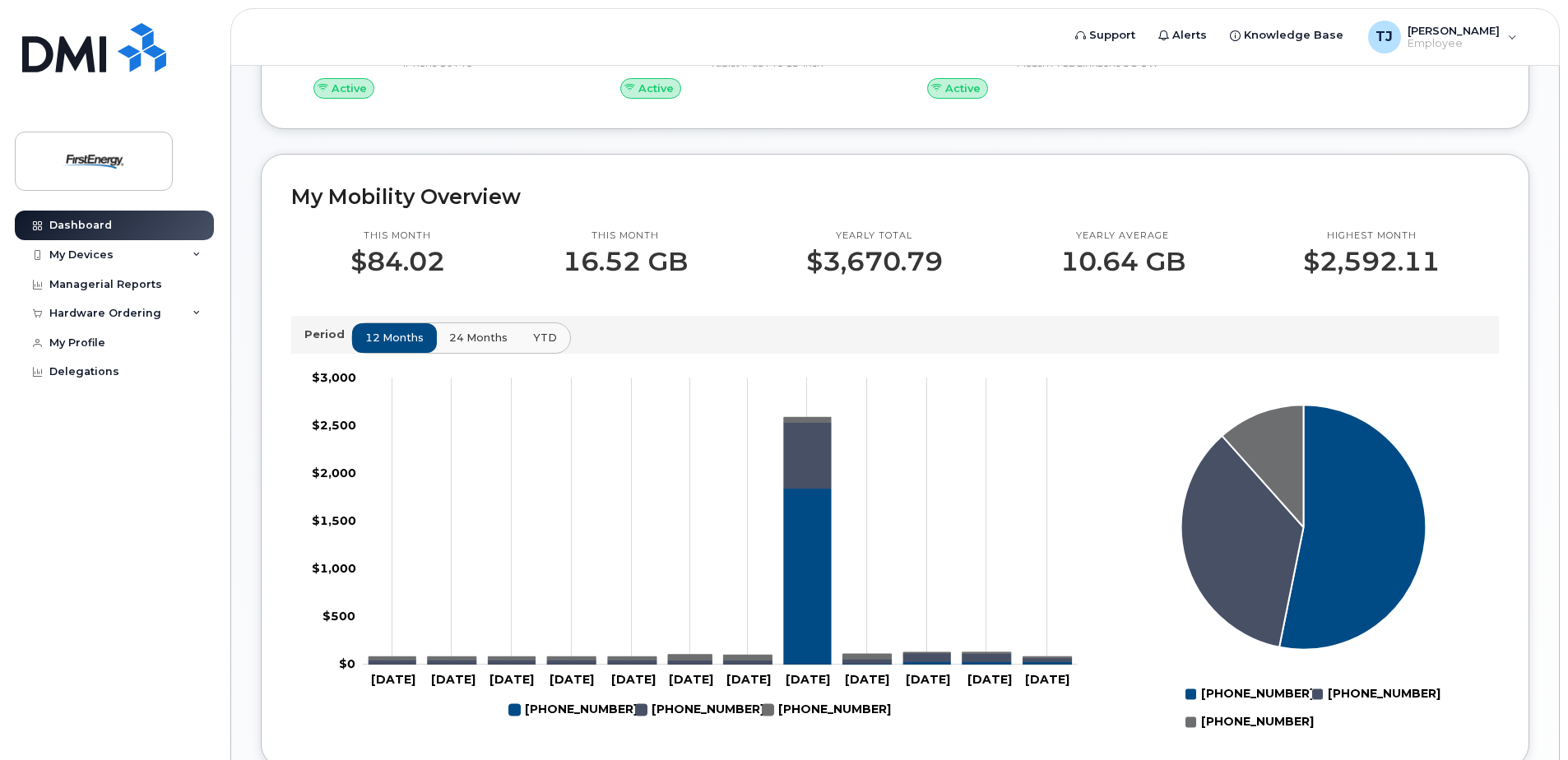
scroll to position [247, 0]
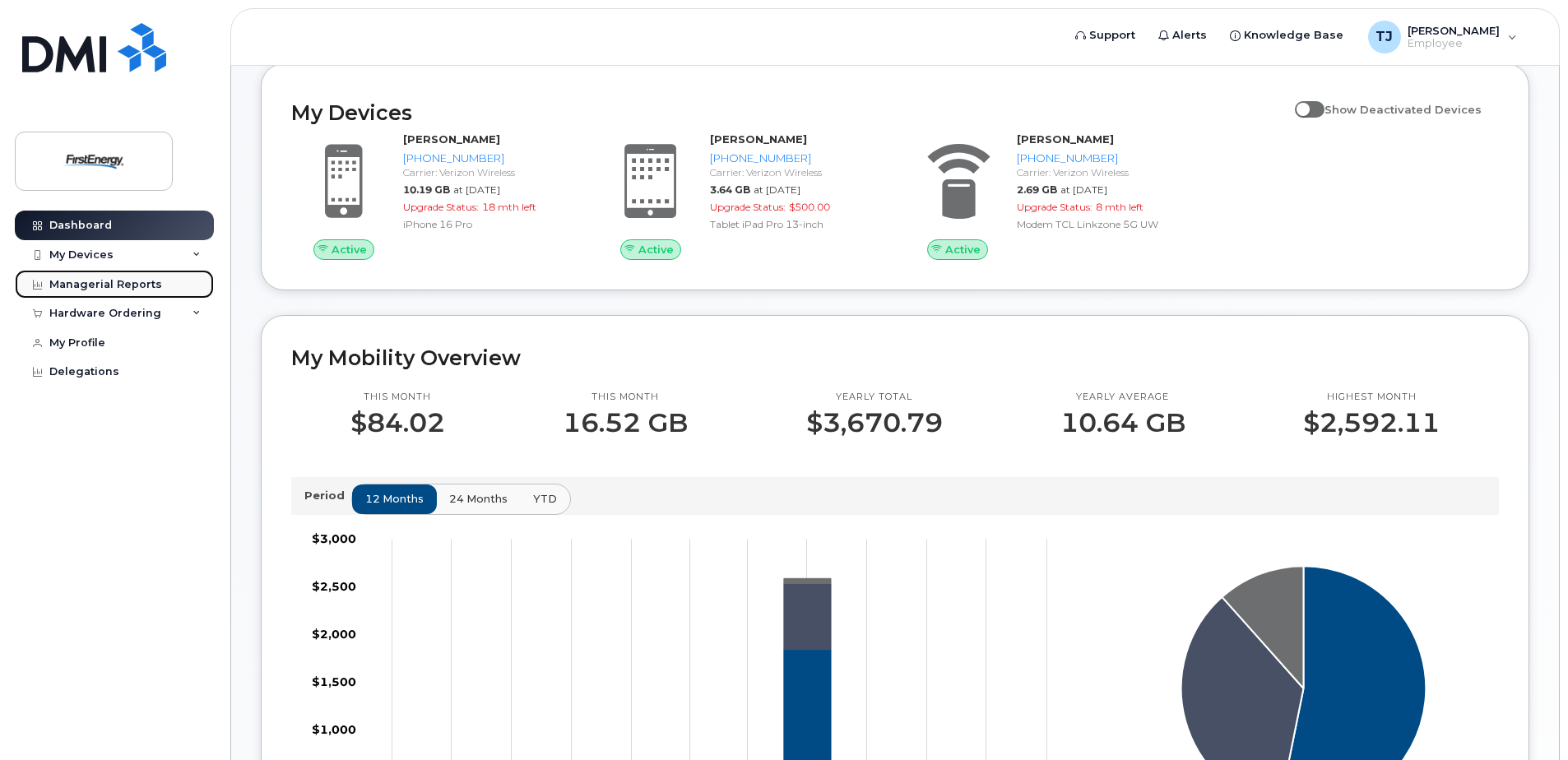
click at [105, 279] on div "Managerial Reports" at bounding box center [106, 284] width 112 height 13
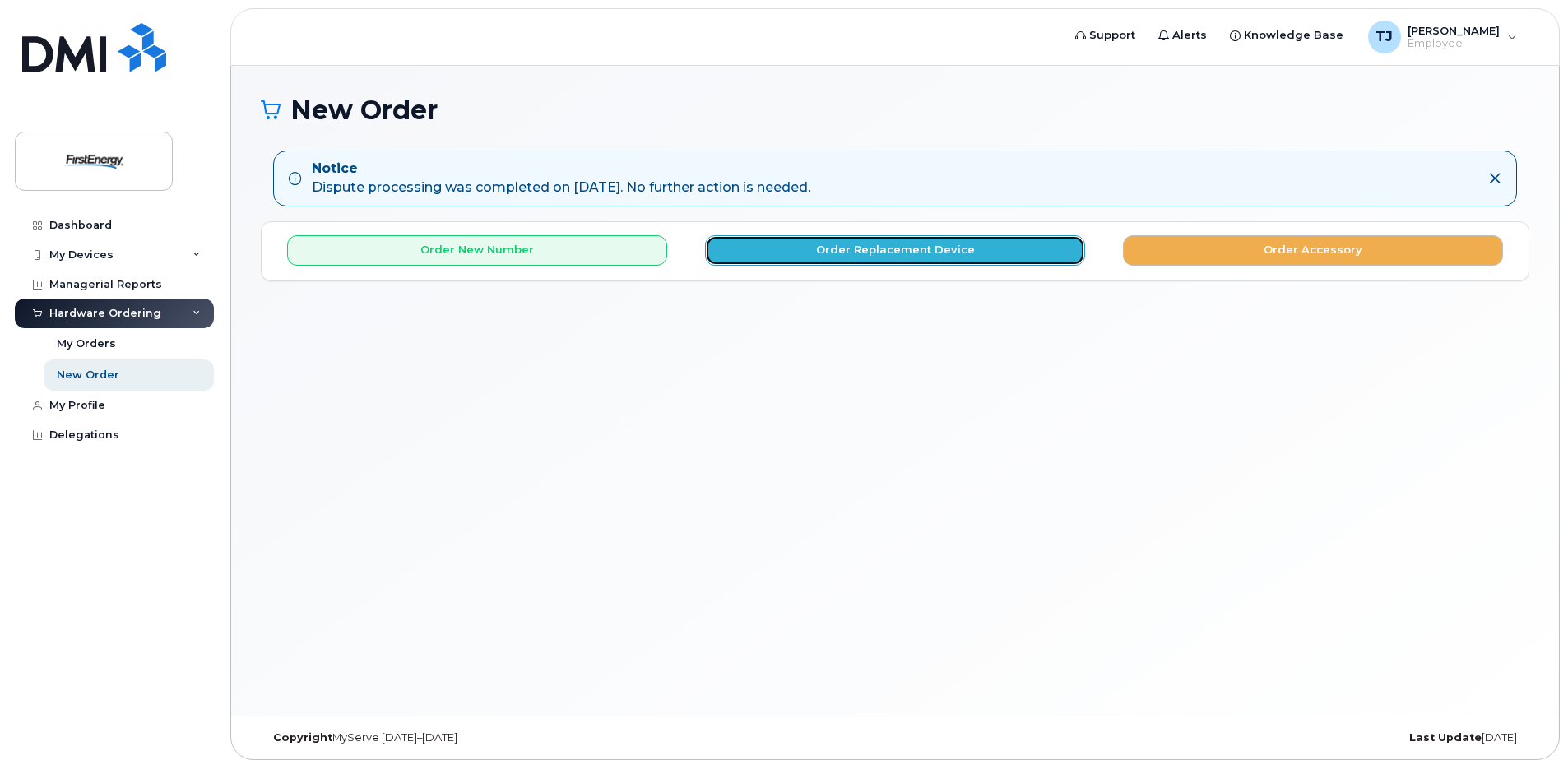
click at [763, 250] on button "Order Replacement Device" at bounding box center [894, 250] width 380 height 30
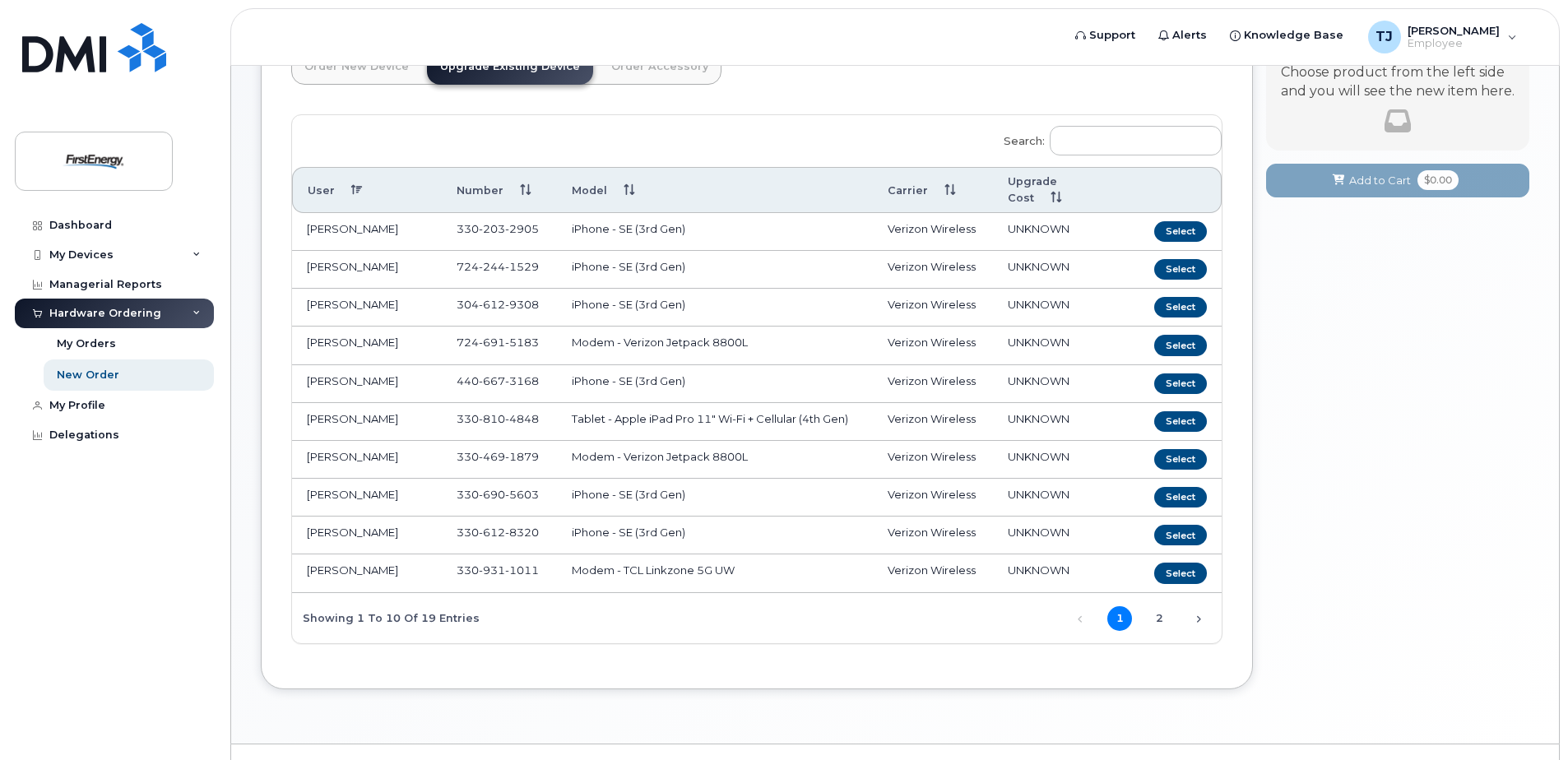
scroll to position [225, 0]
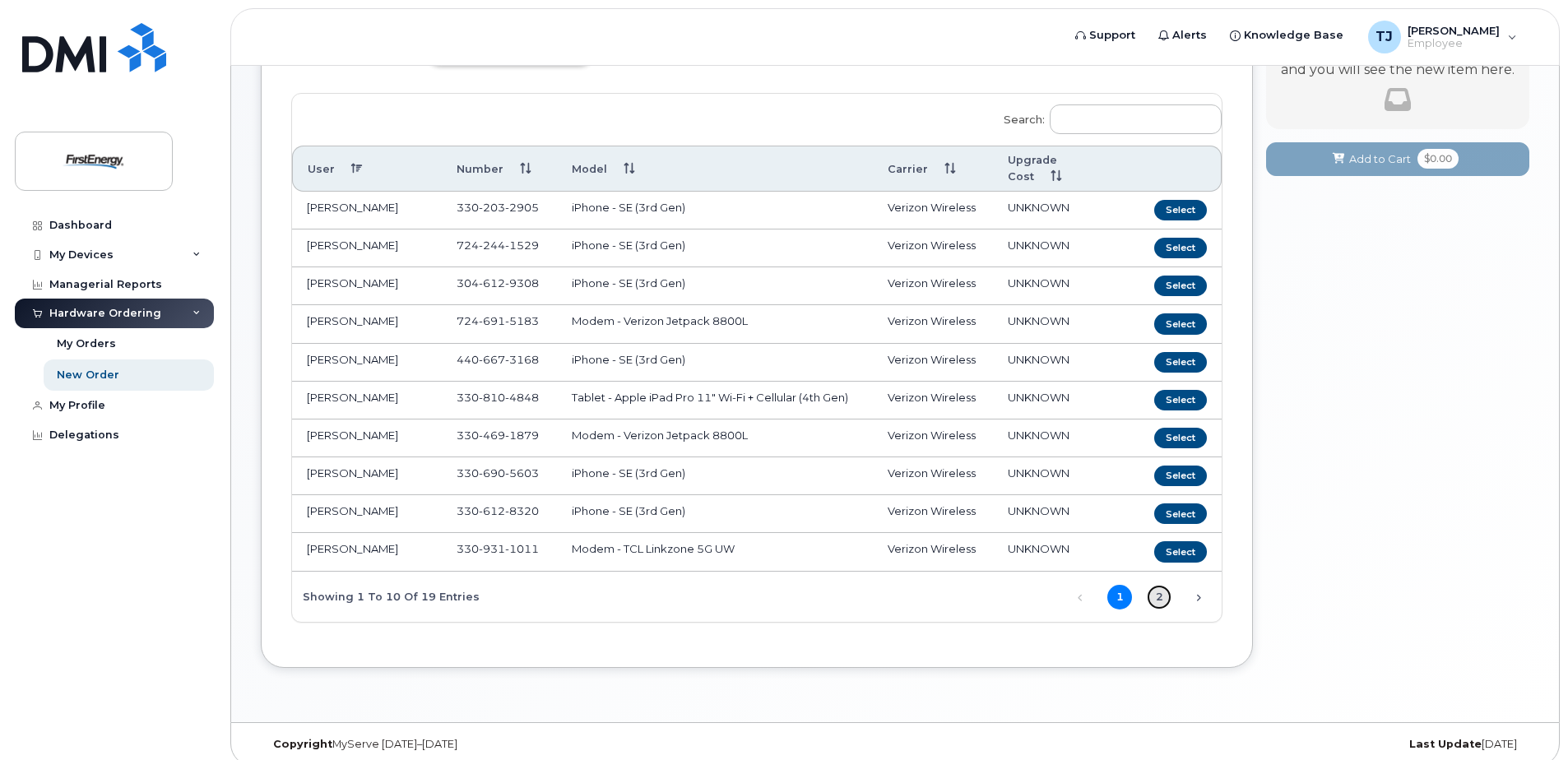
click at [1152, 584] on link "2" at bounding box center [1159, 596] width 25 height 25
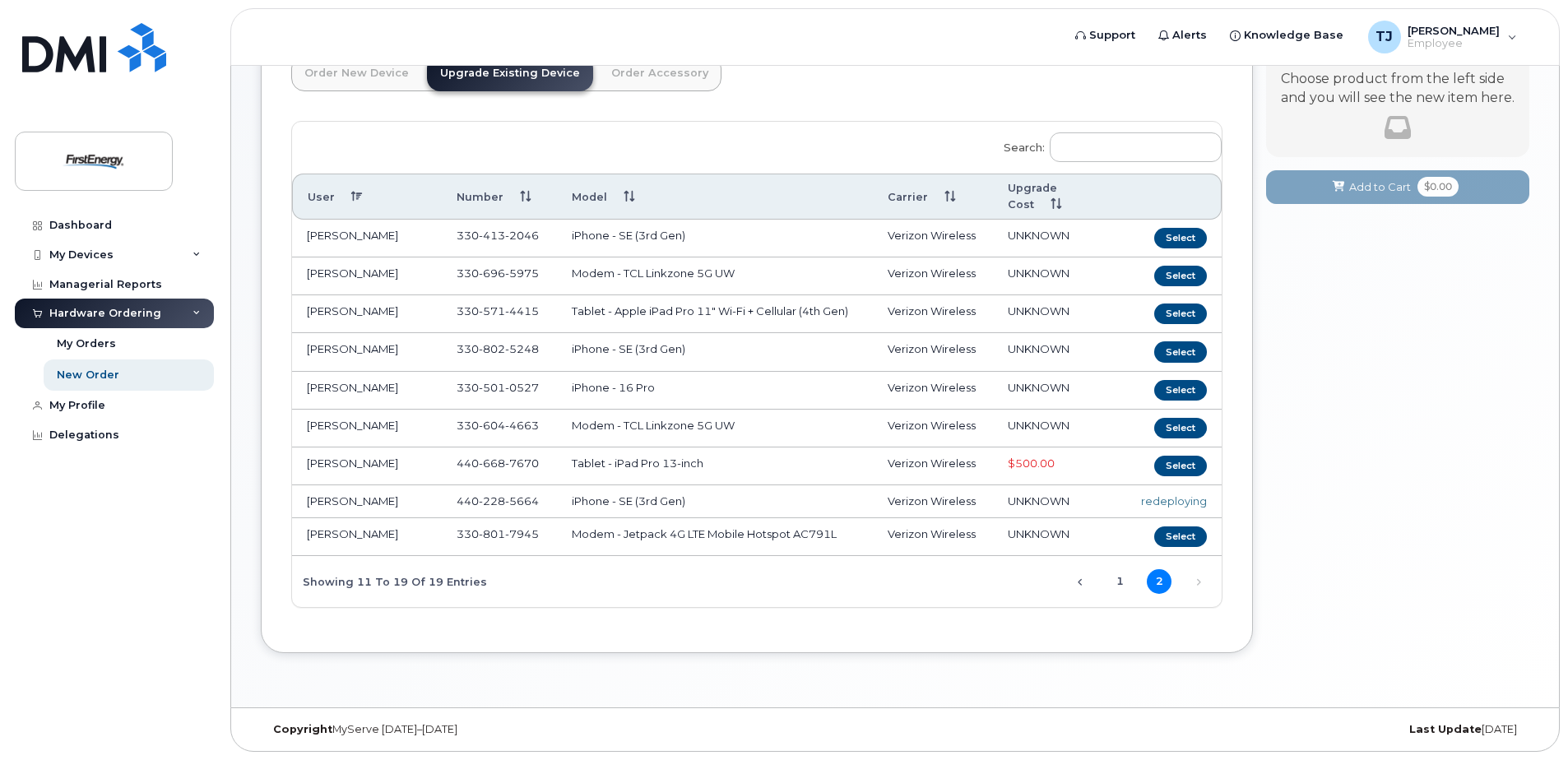
scroll to position [181, 0]
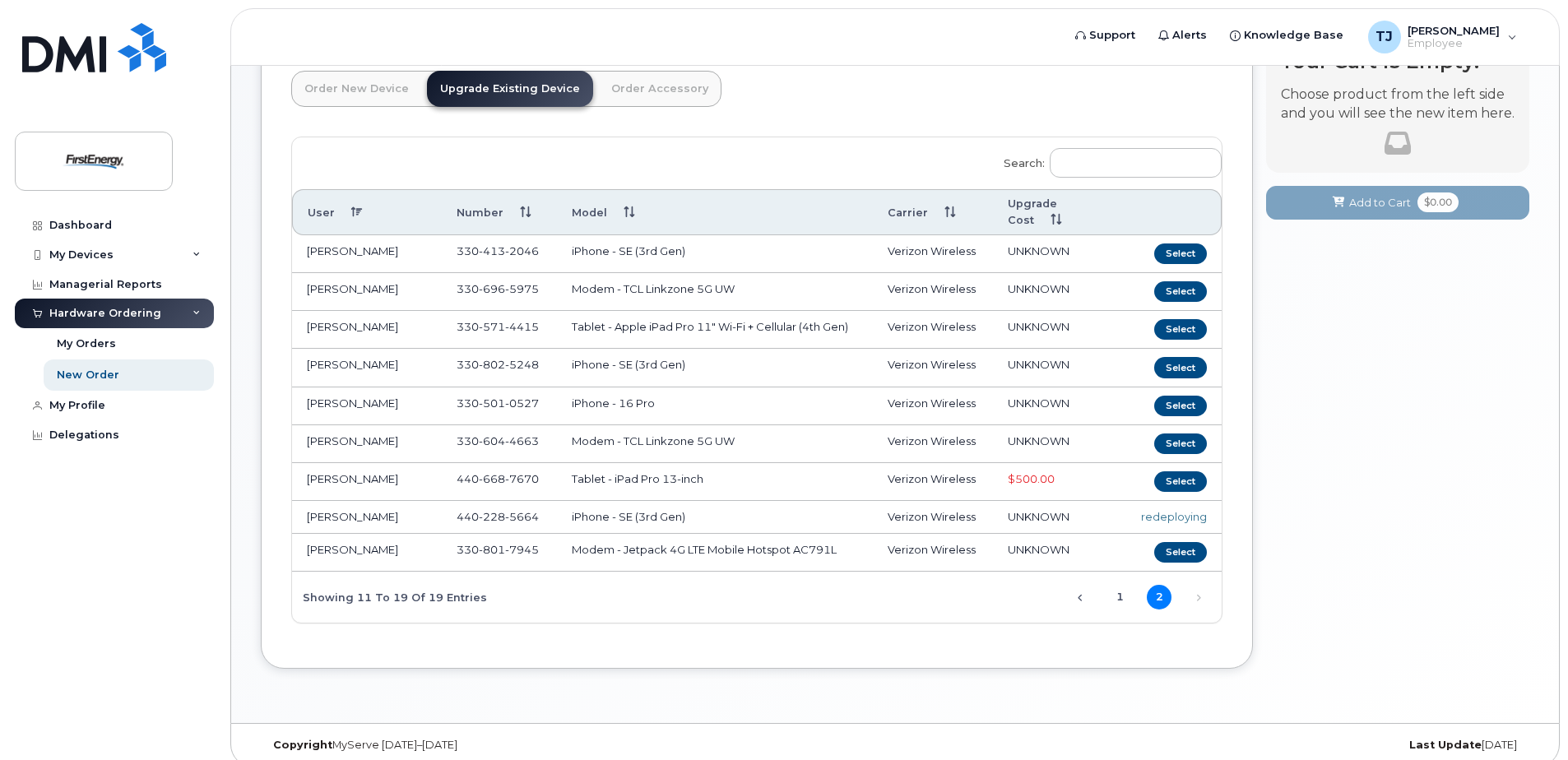
click at [1181, 509] on div "redeploying" at bounding box center [1173, 516] width 66 height 15
click at [1180, 509] on div "redeploying" at bounding box center [1173, 516] width 66 height 15
drag, startPoint x: 1180, startPoint y: 493, endPoint x: 1240, endPoint y: 508, distance: 61.8
click at [1240, 508] on div "Order New Device Upgrade Existing Device Order Accessory Order new device and n…" at bounding box center [757, 354] width 992 height 628
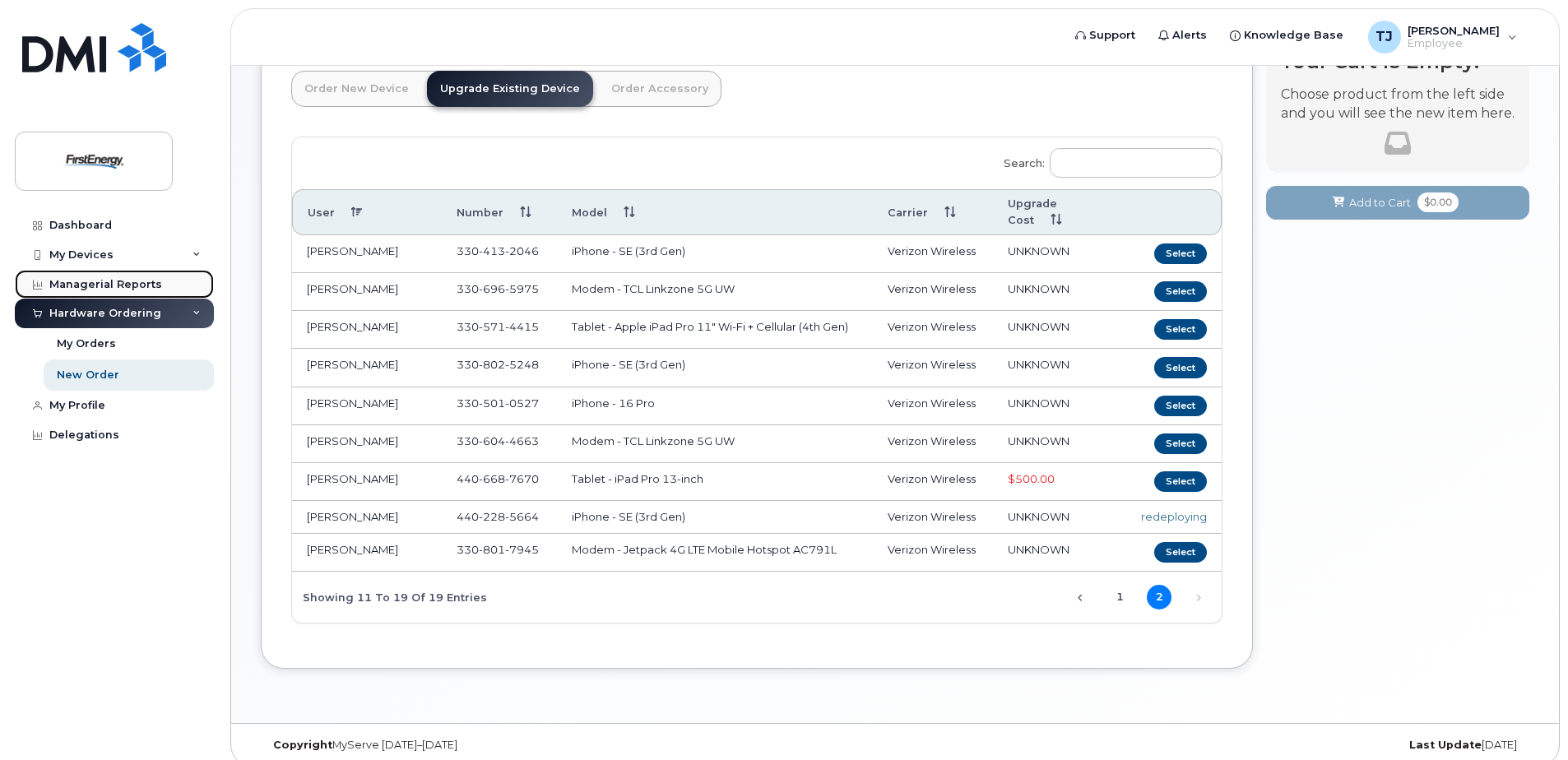
click at [107, 279] on div "Managerial Reports" at bounding box center [106, 284] width 112 height 13
click at [370, 239] on td "[PERSON_NAME]" at bounding box center [366, 254] width 149 height 38
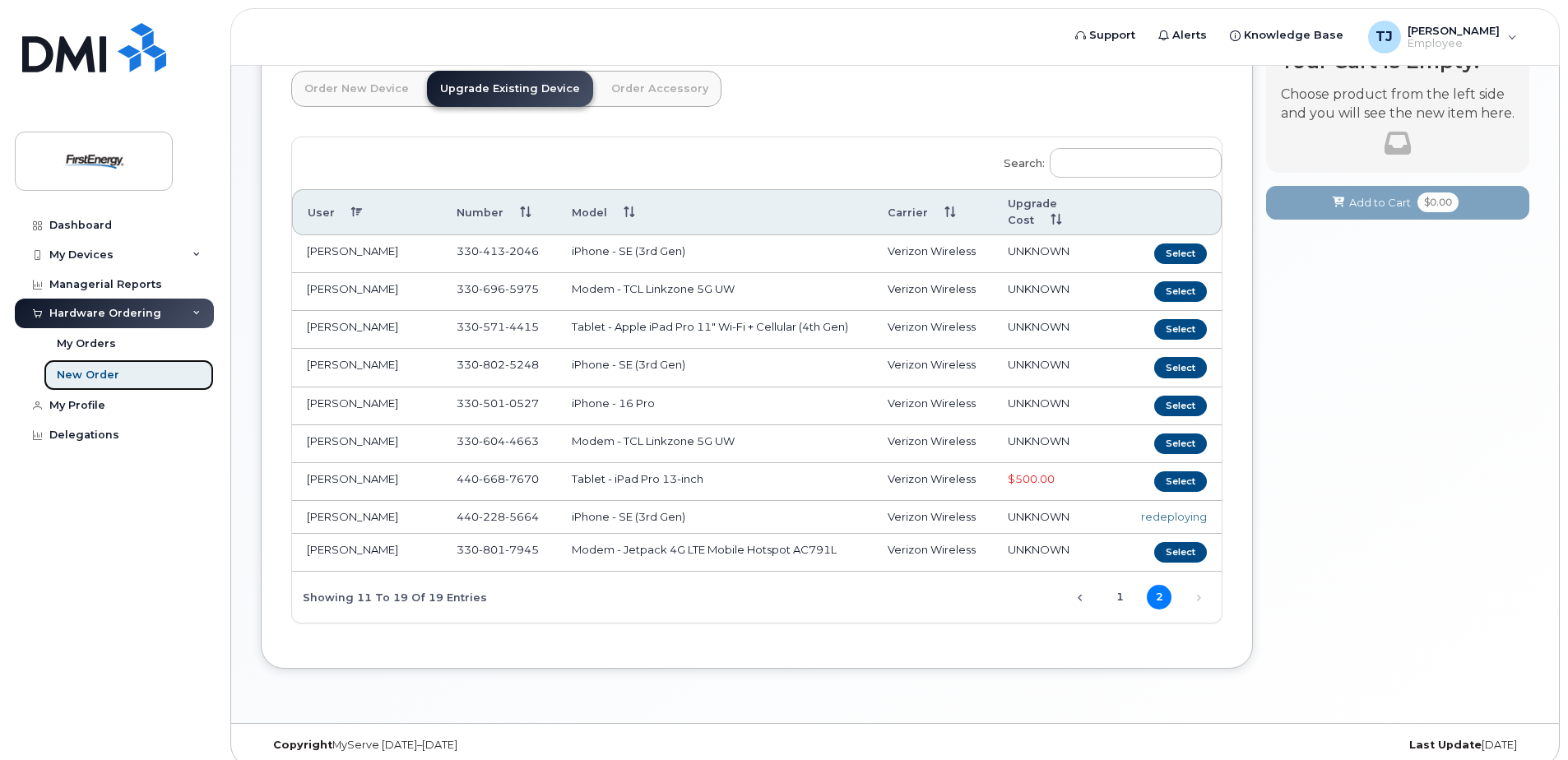
click at [106, 371] on div "New Order" at bounding box center [88, 374] width 63 height 15
click at [1191, 244] on button "Select" at bounding box center [1180, 254] width 52 height 21
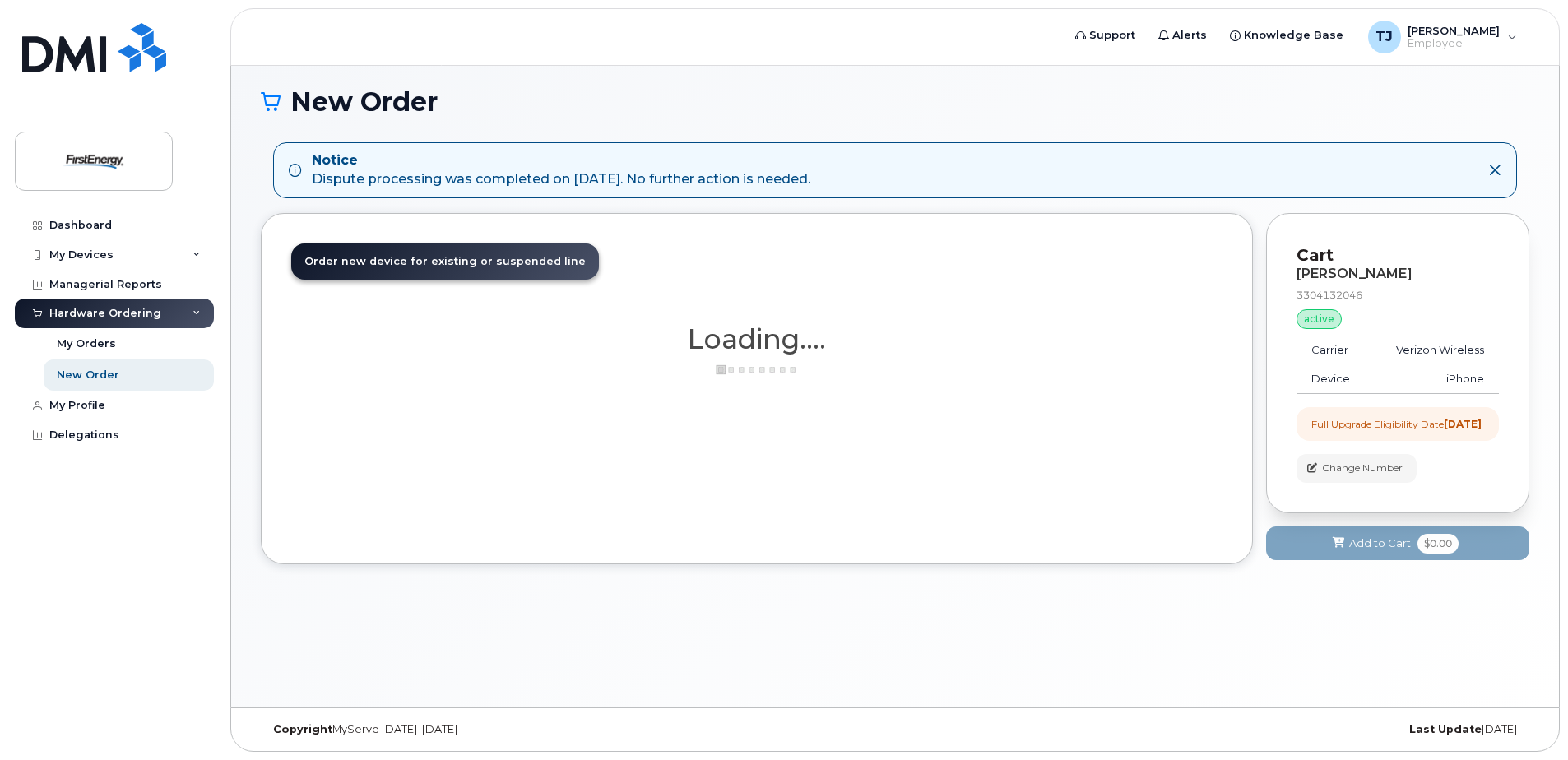
scroll to position [104, 0]
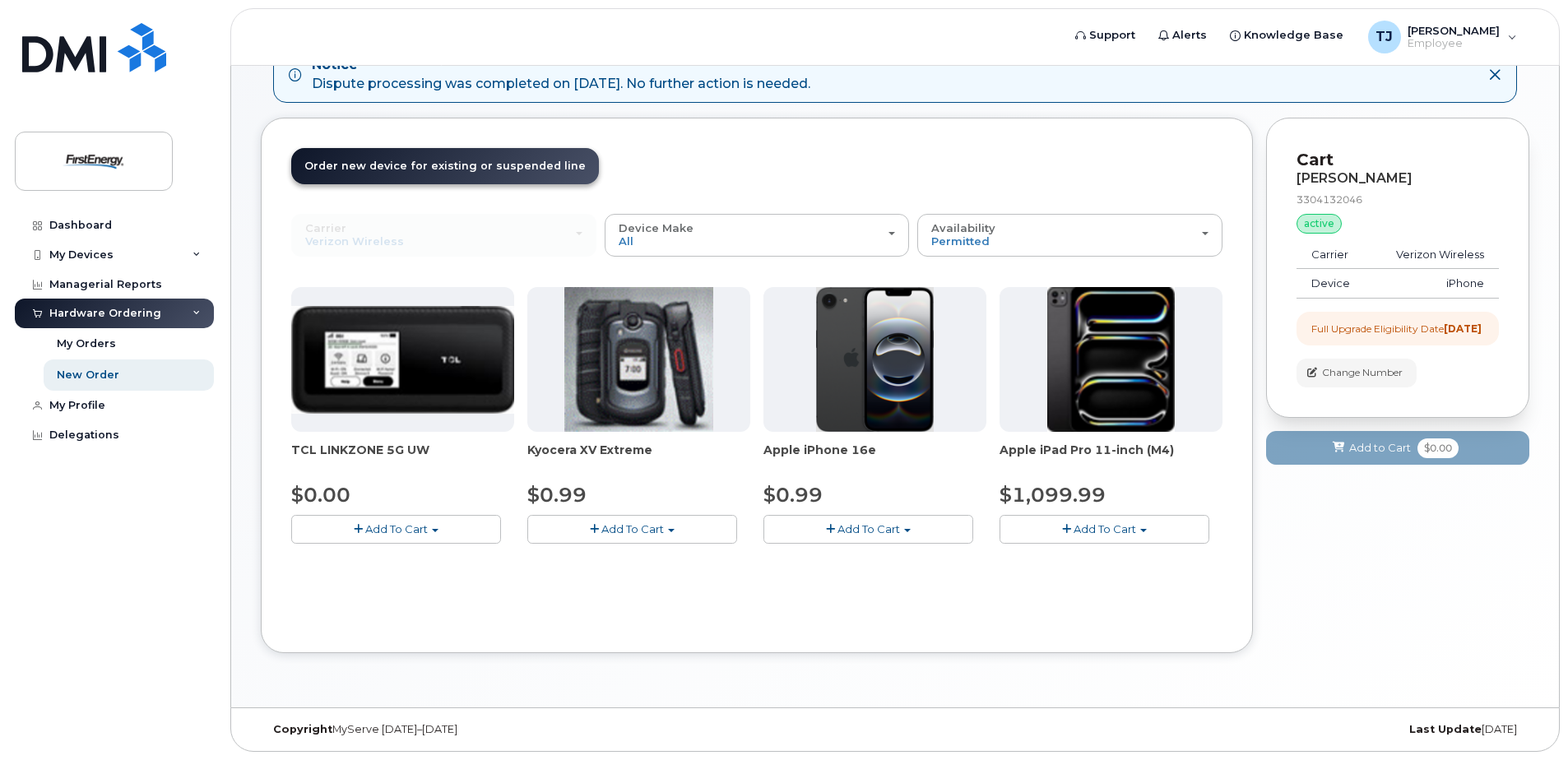
click at [471, 167] on span "Order new device for existing or suspended line" at bounding box center [445, 166] width 282 height 12
click at [88, 368] on div "New Order" at bounding box center [88, 374] width 63 height 15
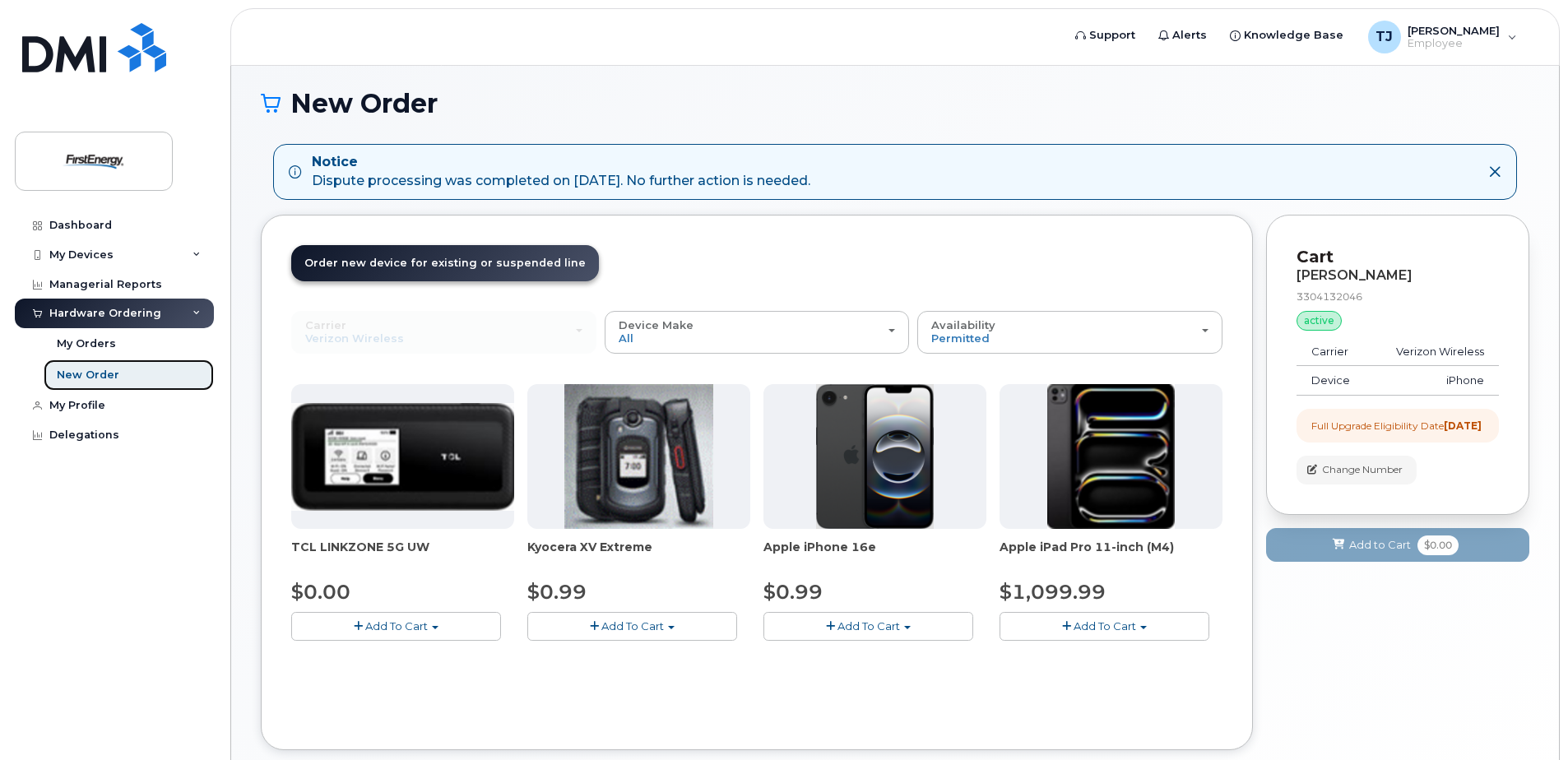
scroll to position [0, 0]
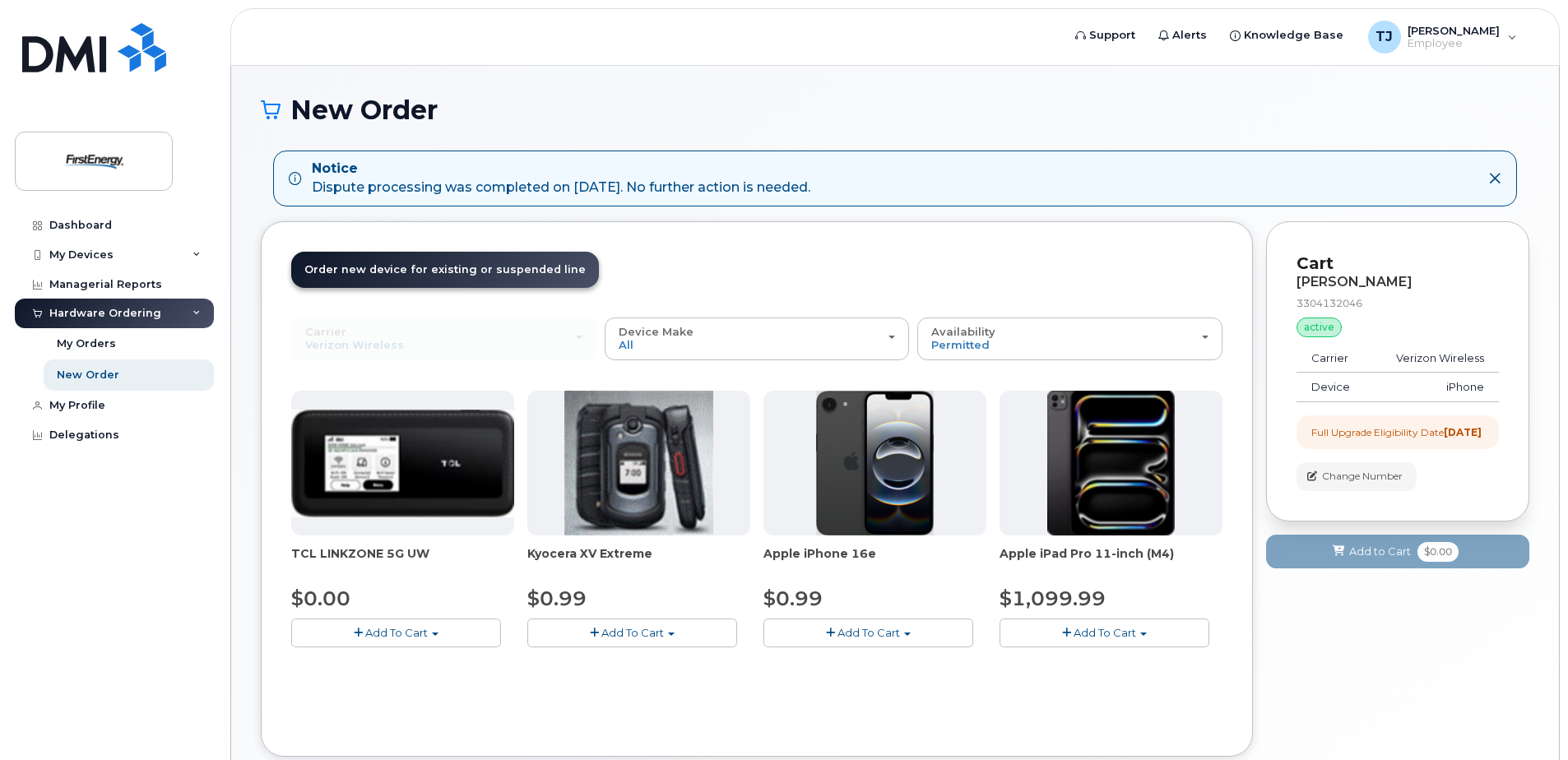
click at [109, 318] on div "Hardware Ordering" at bounding box center [106, 313] width 112 height 13
click at [84, 376] on div "New Order" at bounding box center [88, 374] width 63 height 15
click at [1497, 177] on icon at bounding box center [1494, 178] width 13 height 13
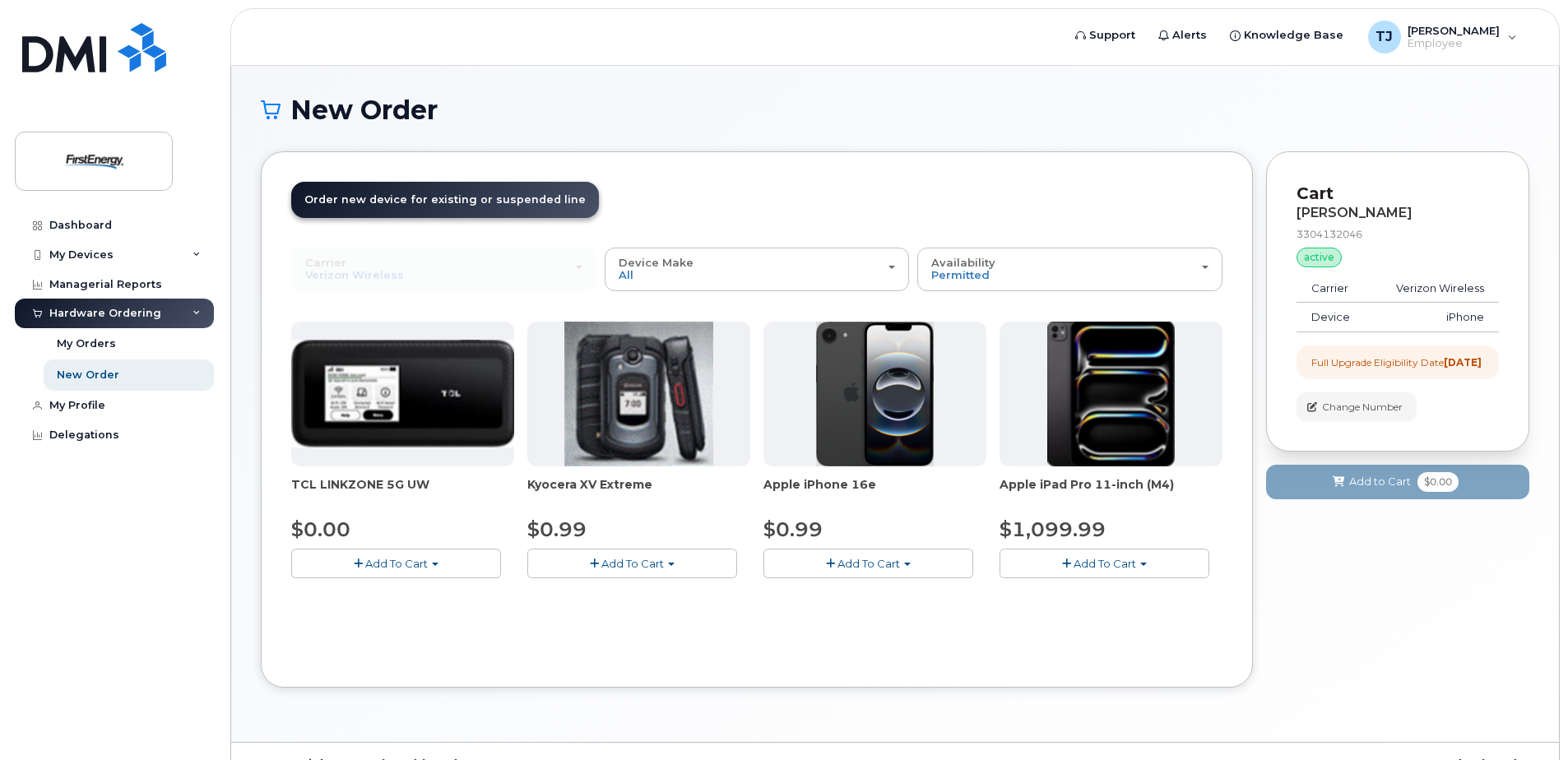
click at [1366, 414] on span "Change Number" at bounding box center [1362, 407] width 81 height 15
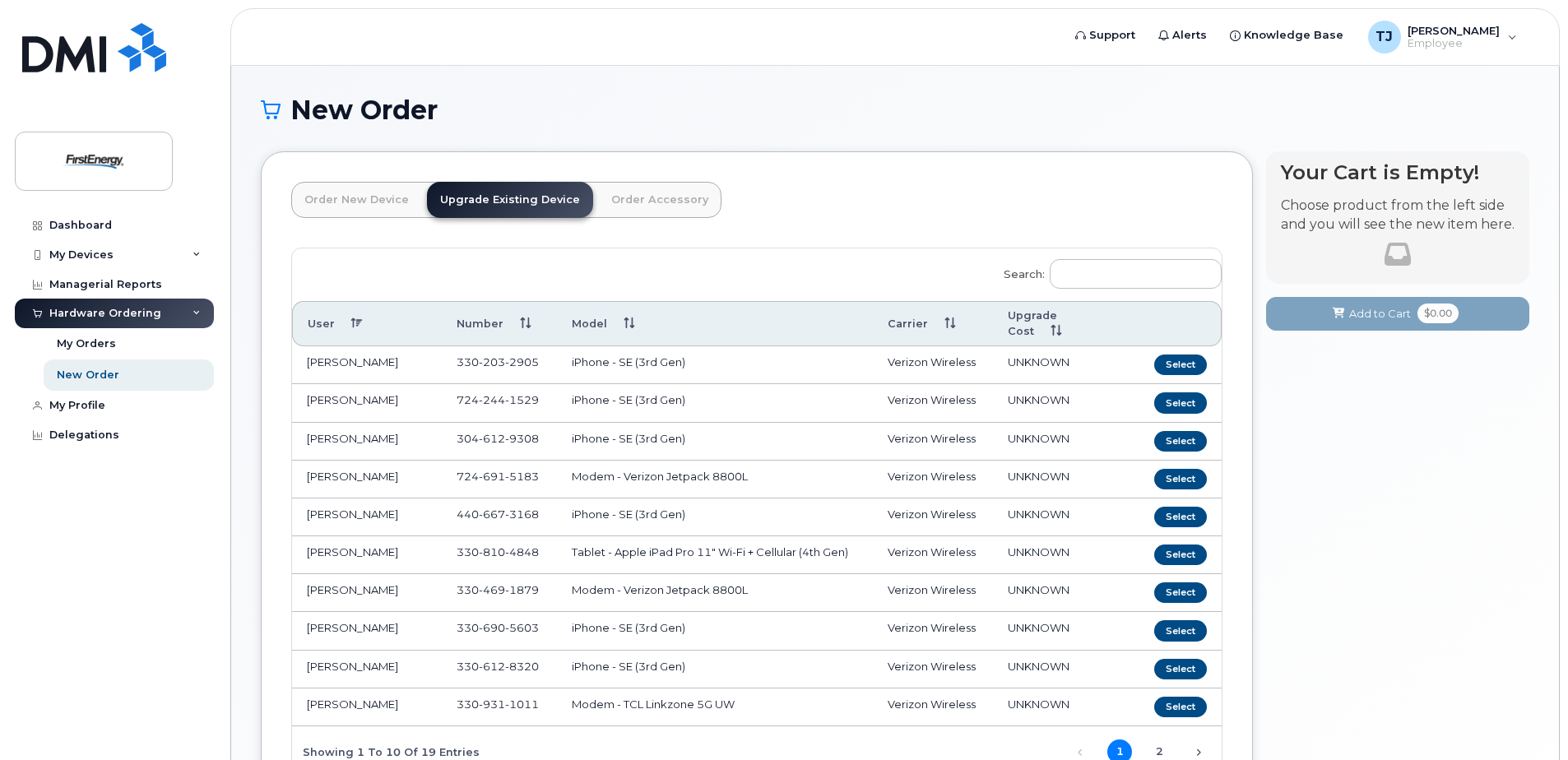
click at [360, 203] on link "Order New Device" at bounding box center [356, 200] width 130 height 36
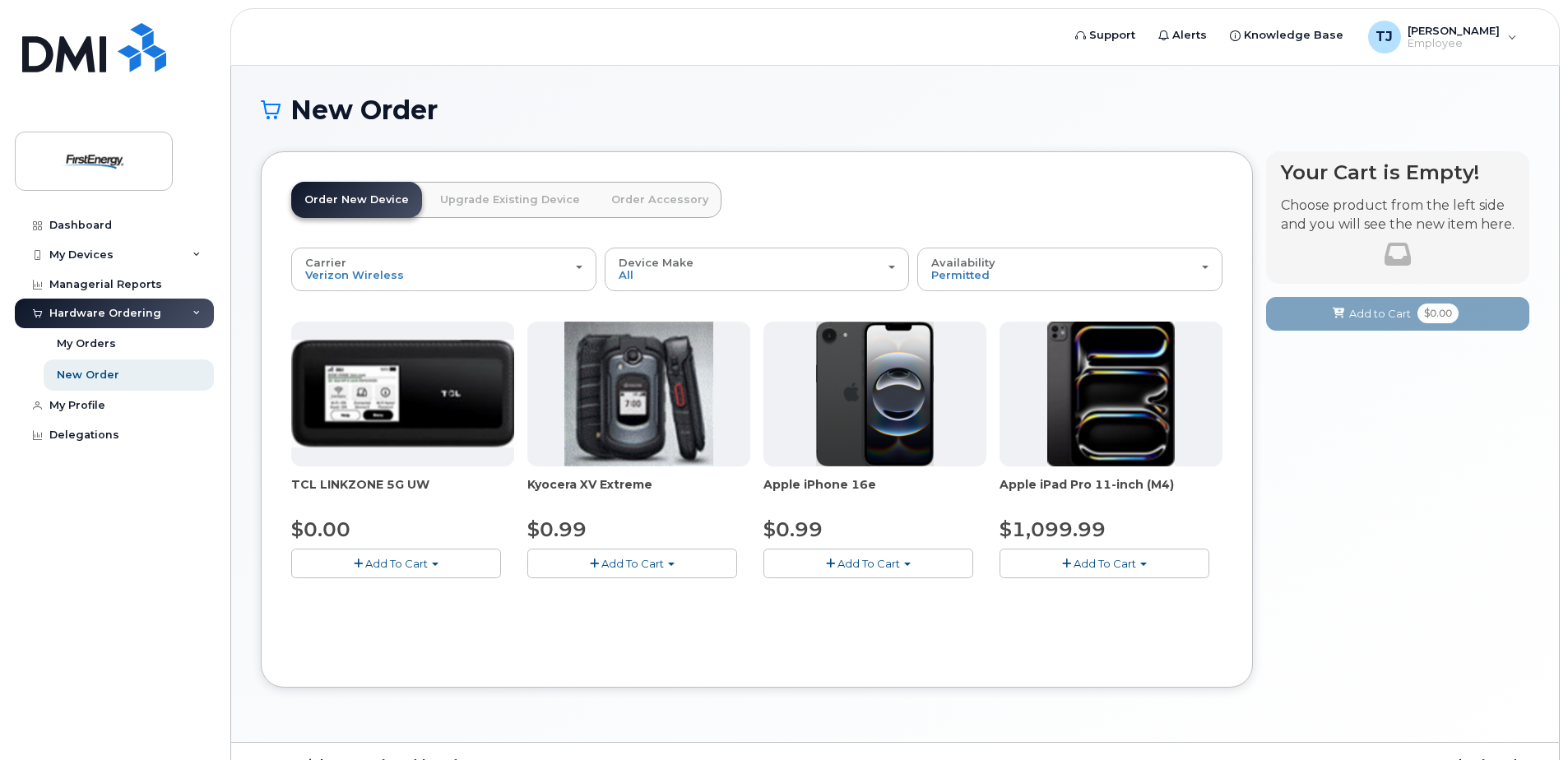
click at [869, 564] on span "Add To Cart" at bounding box center [869, 563] width 63 height 13
click at [843, 595] on link "$0.99 - 2 Year Activation" at bounding box center [850, 594] width 165 height 21
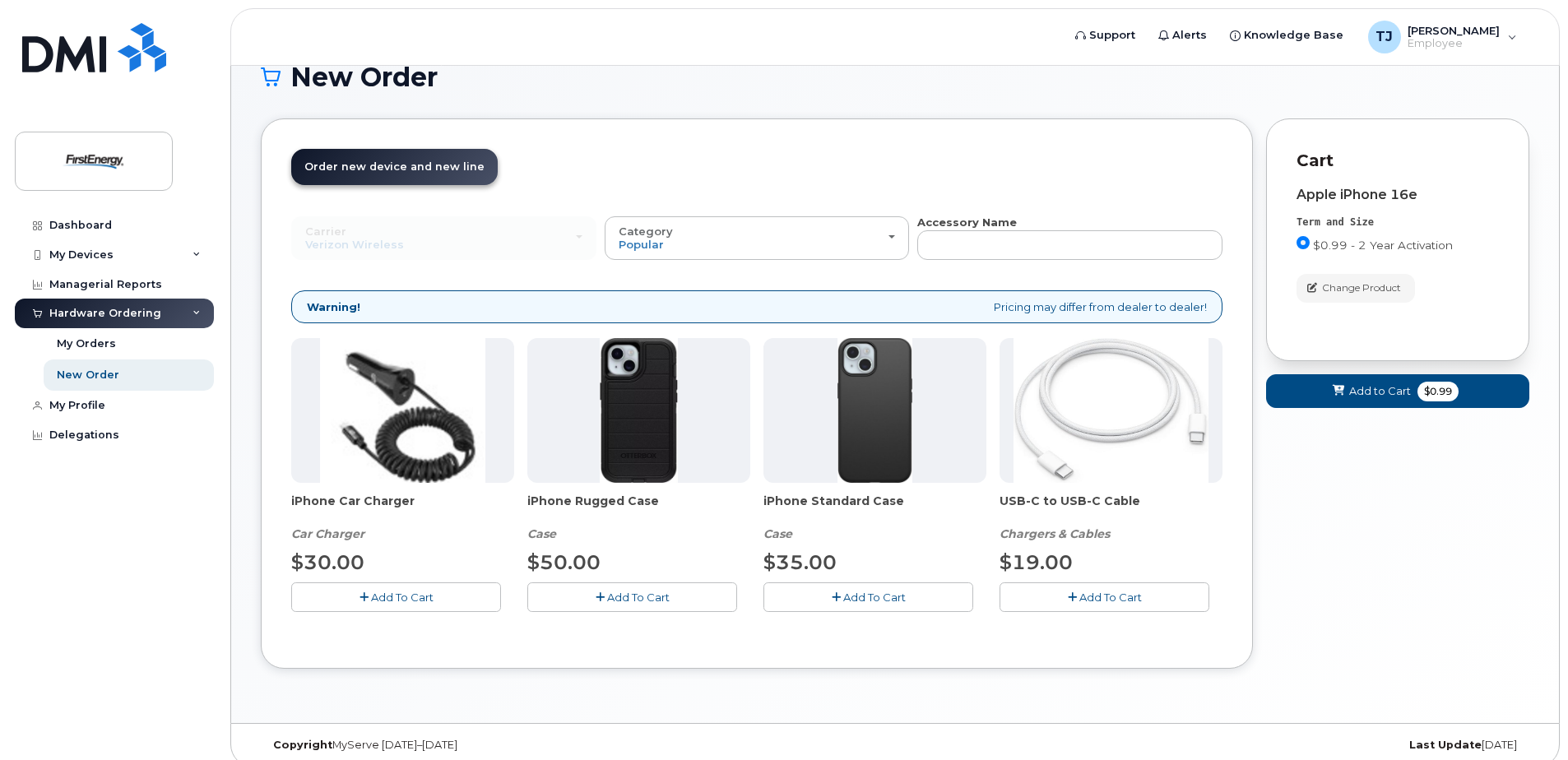
scroll to position [49, 0]
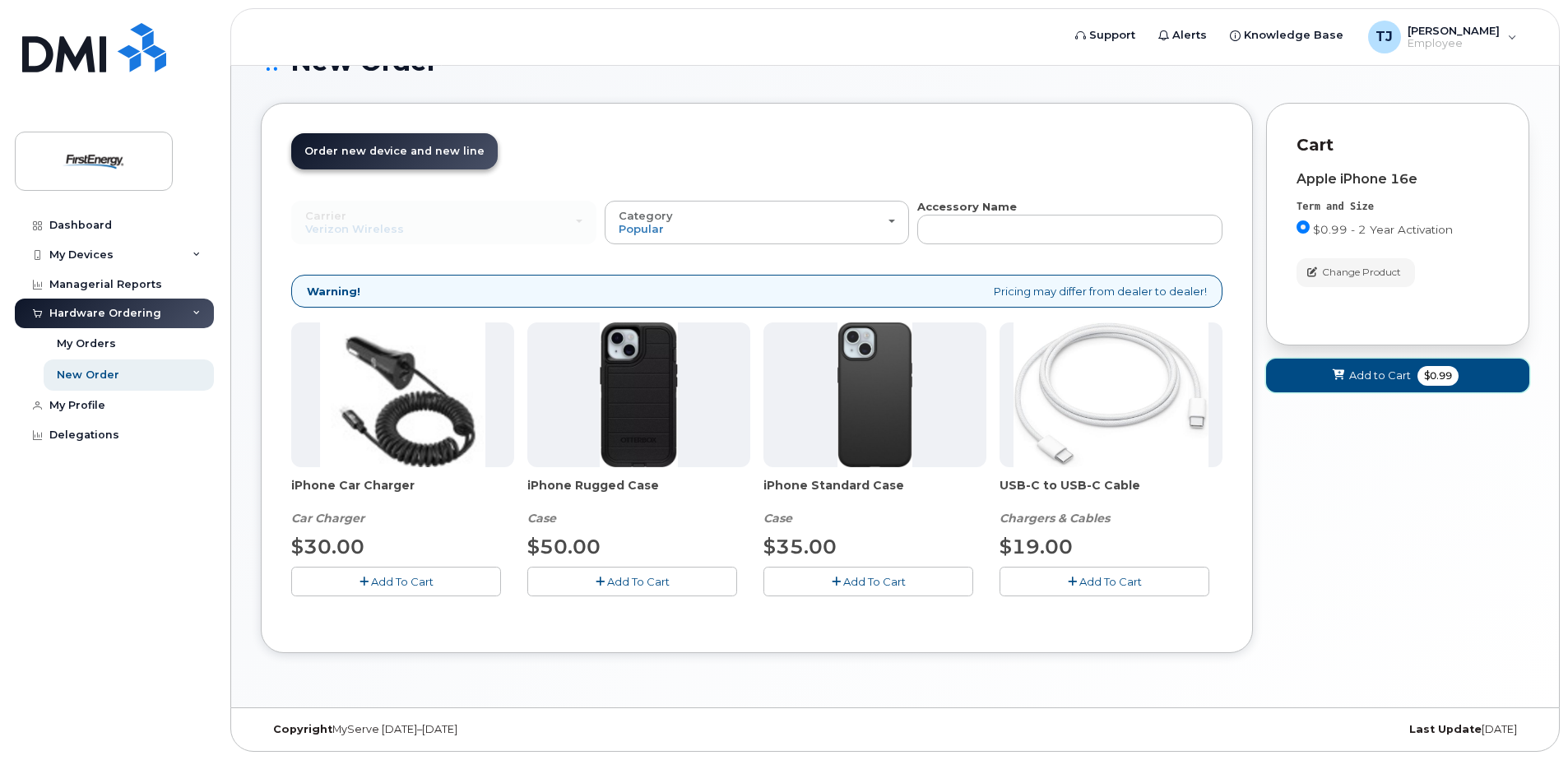
click at [1366, 372] on span "Add to Cart" at bounding box center [1380, 375] width 62 height 15
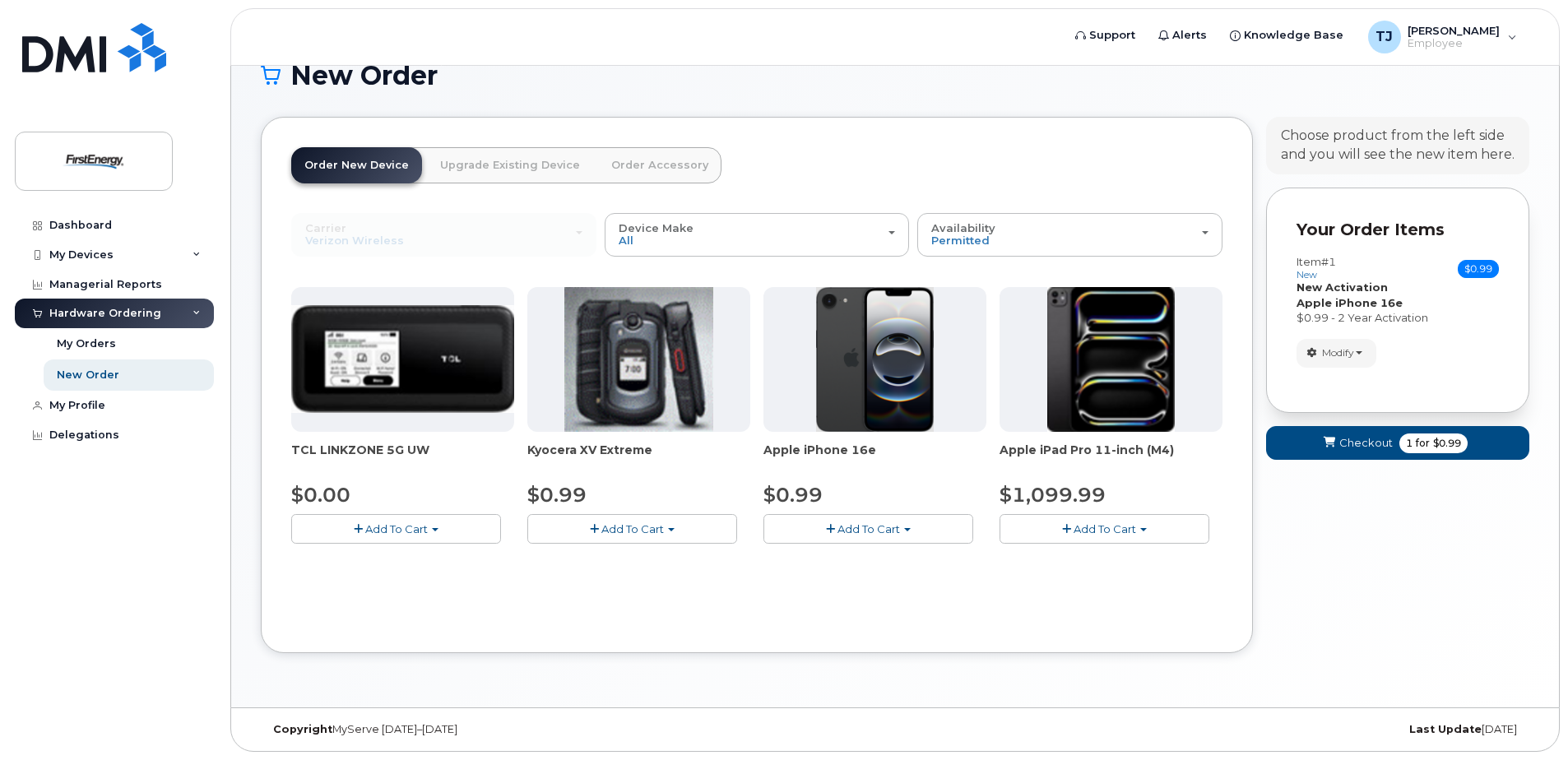
scroll to position [34, 0]
click at [1362, 436] on span "Checkout" at bounding box center [1365, 443] width 53 height 15
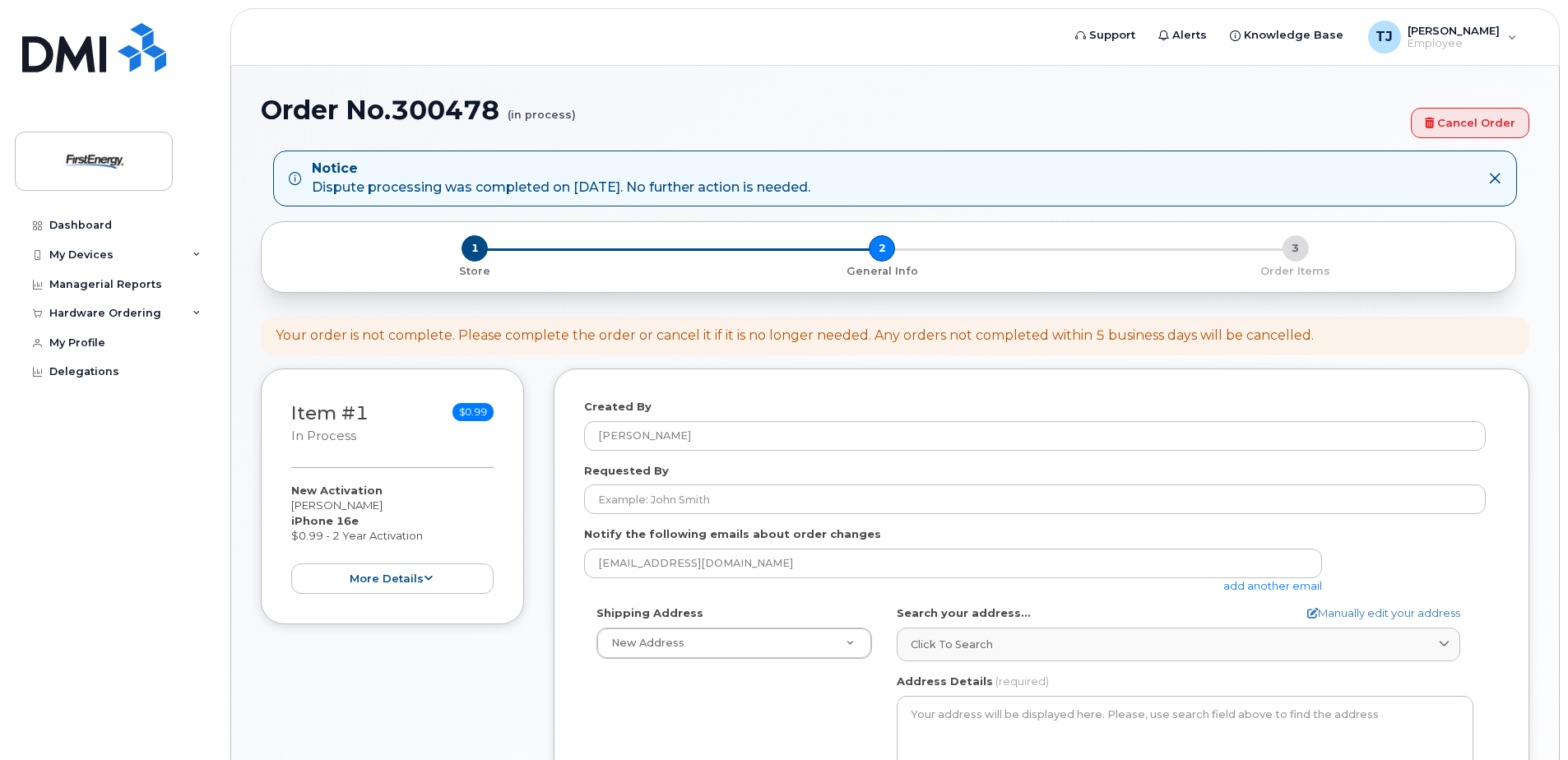
select select
click at [93, 245] on div "My Devices" at bounding box center [114, 255] width 199 height 30
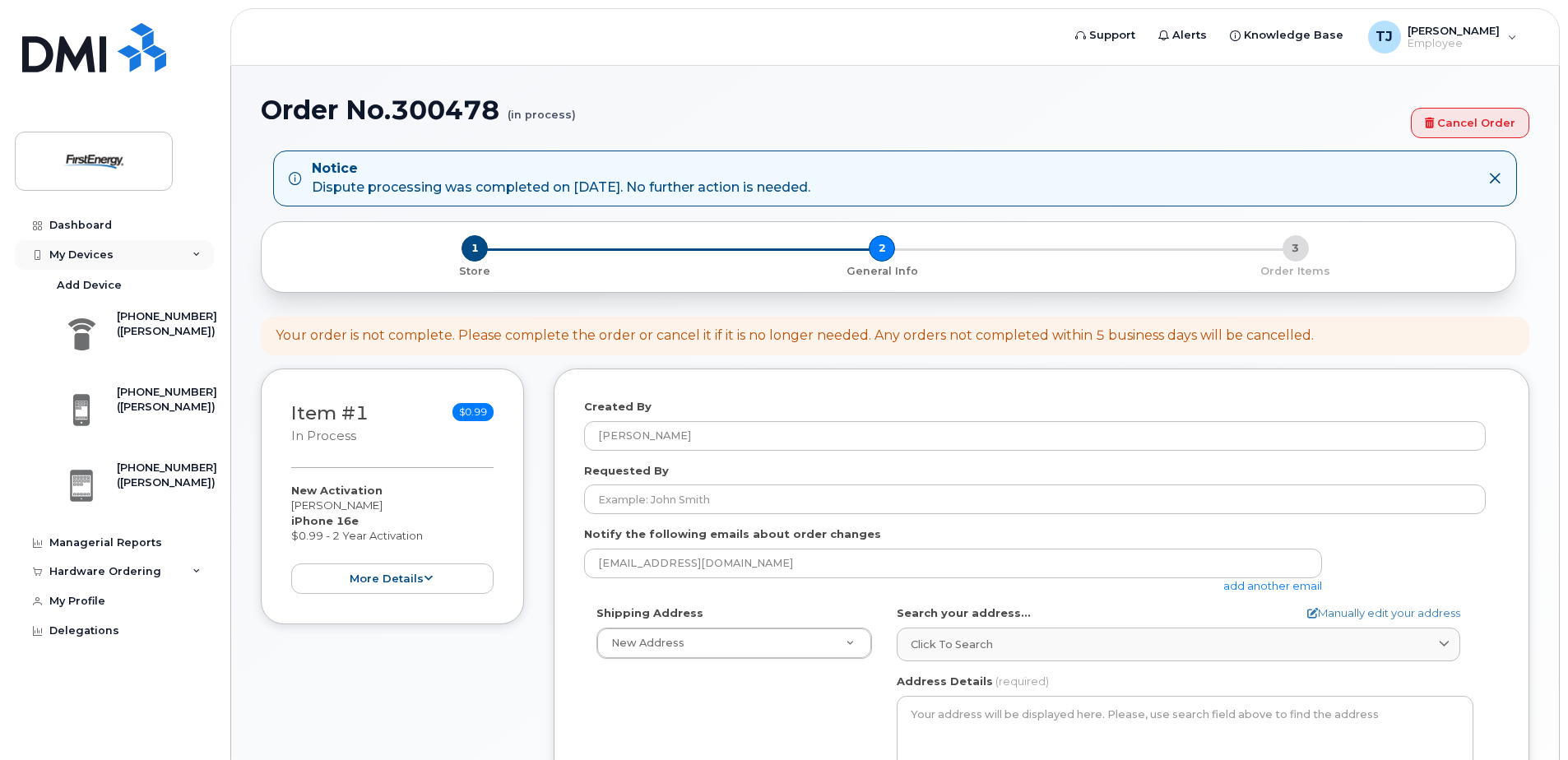
click at [93, 245] on div "My Devices" at bounding box center [114, 255] width 199 height 30
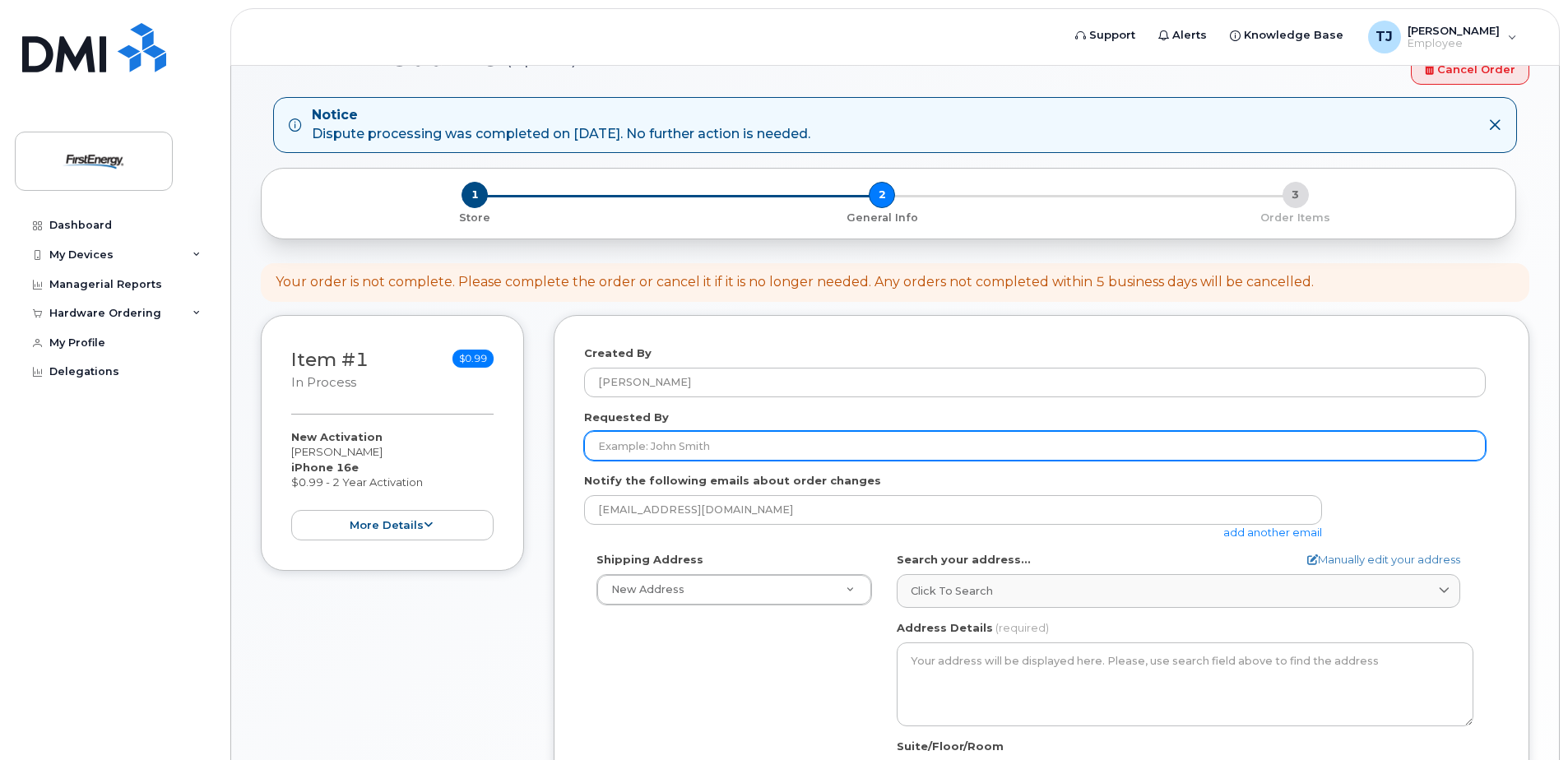
scroll to position [82, 0]
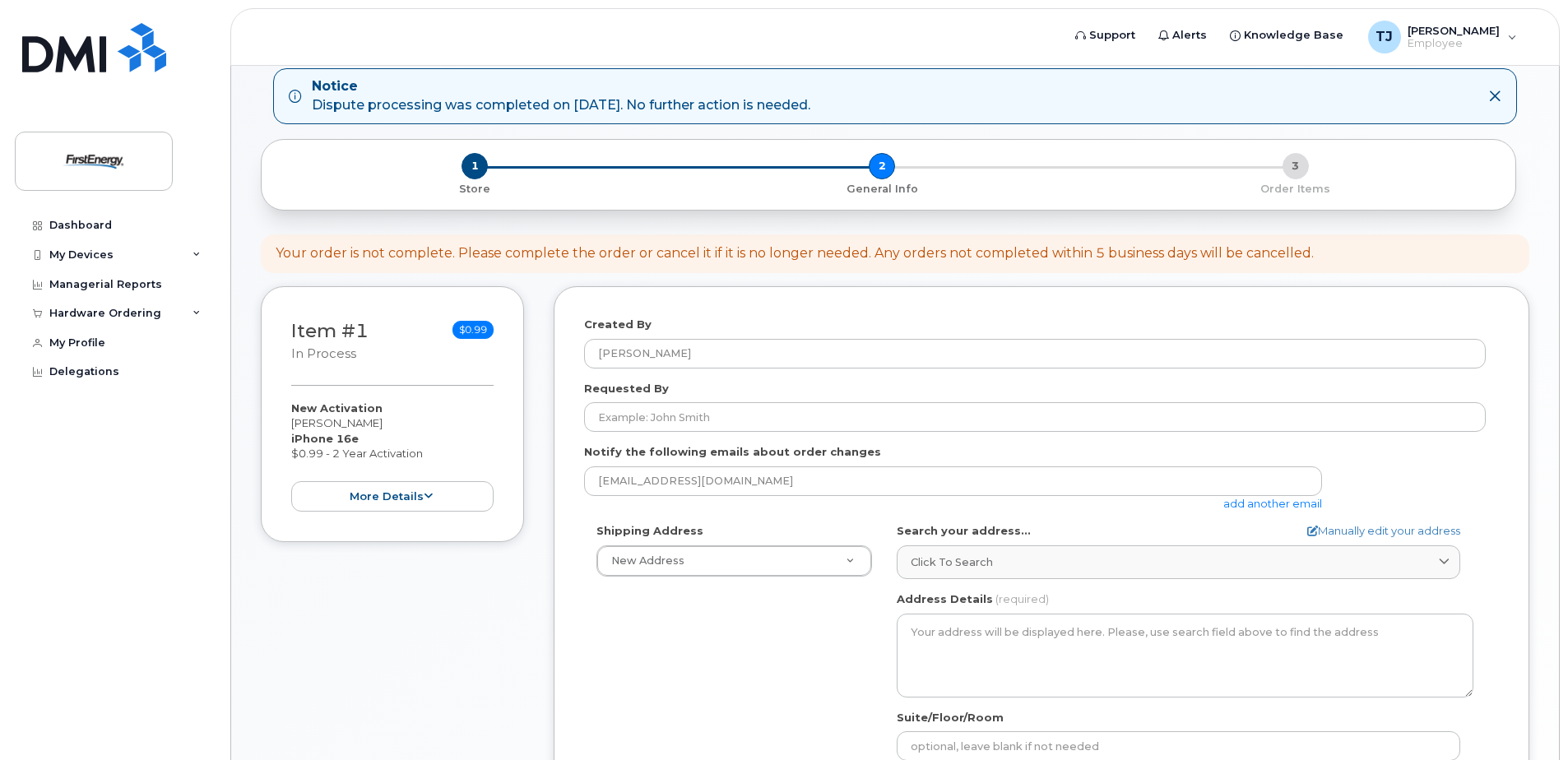
click at [1498, 101] on icon at bounding box center [1494, 95] width 13 height 13
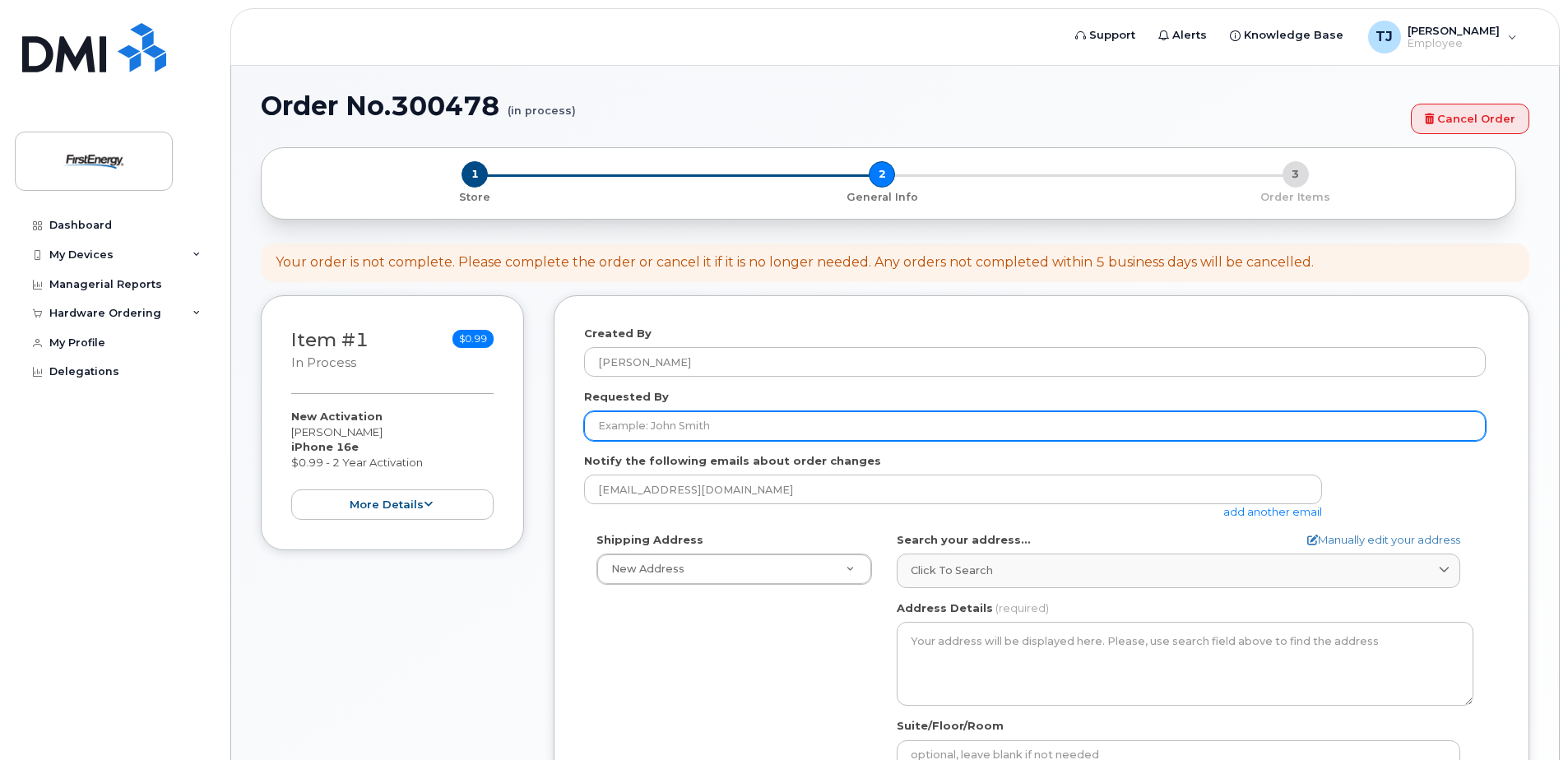
scroll to position [0, 0]
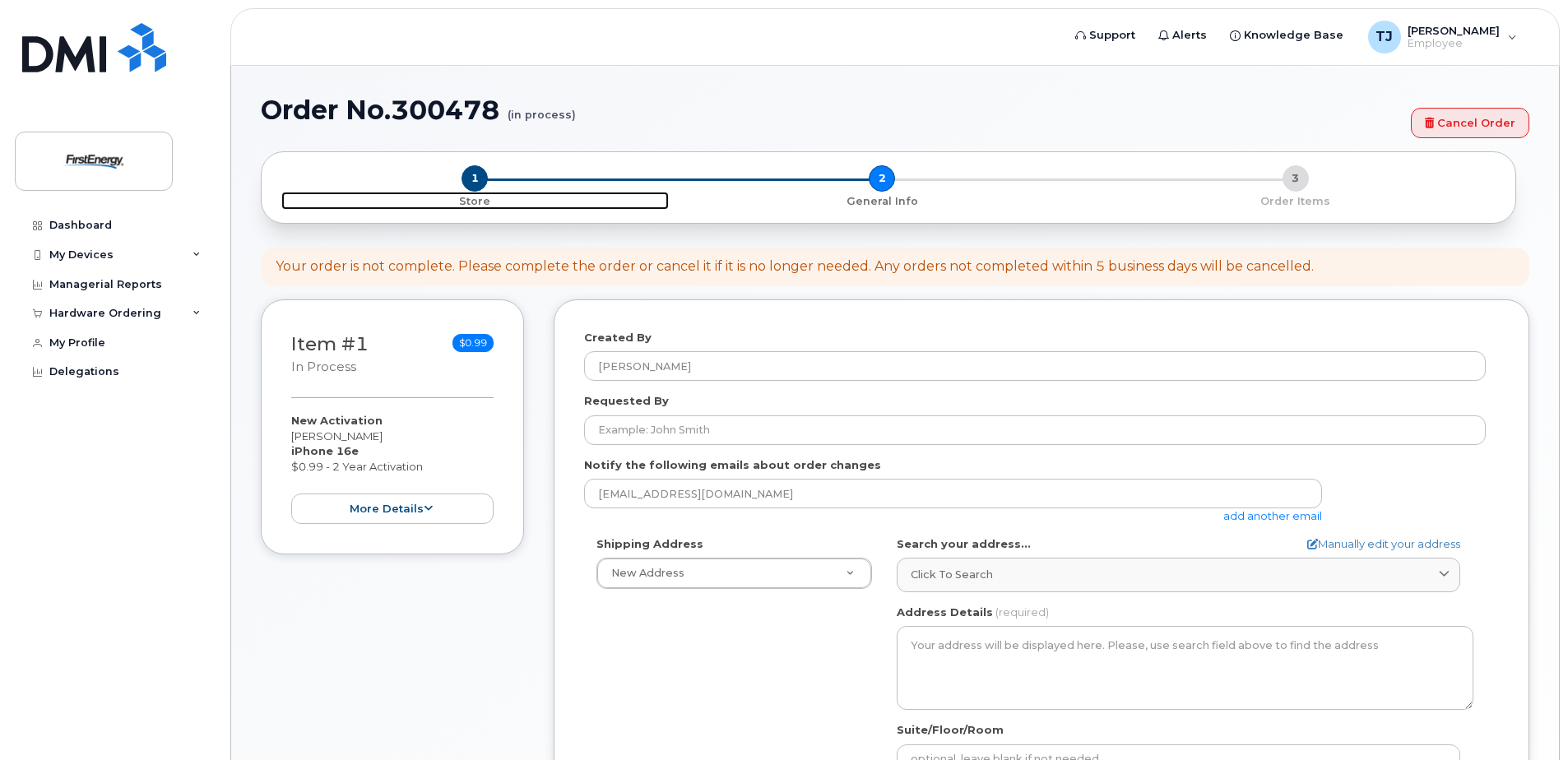
click at [471, 188] on span "1" at bounding box center [475, 178] width 27 height 27
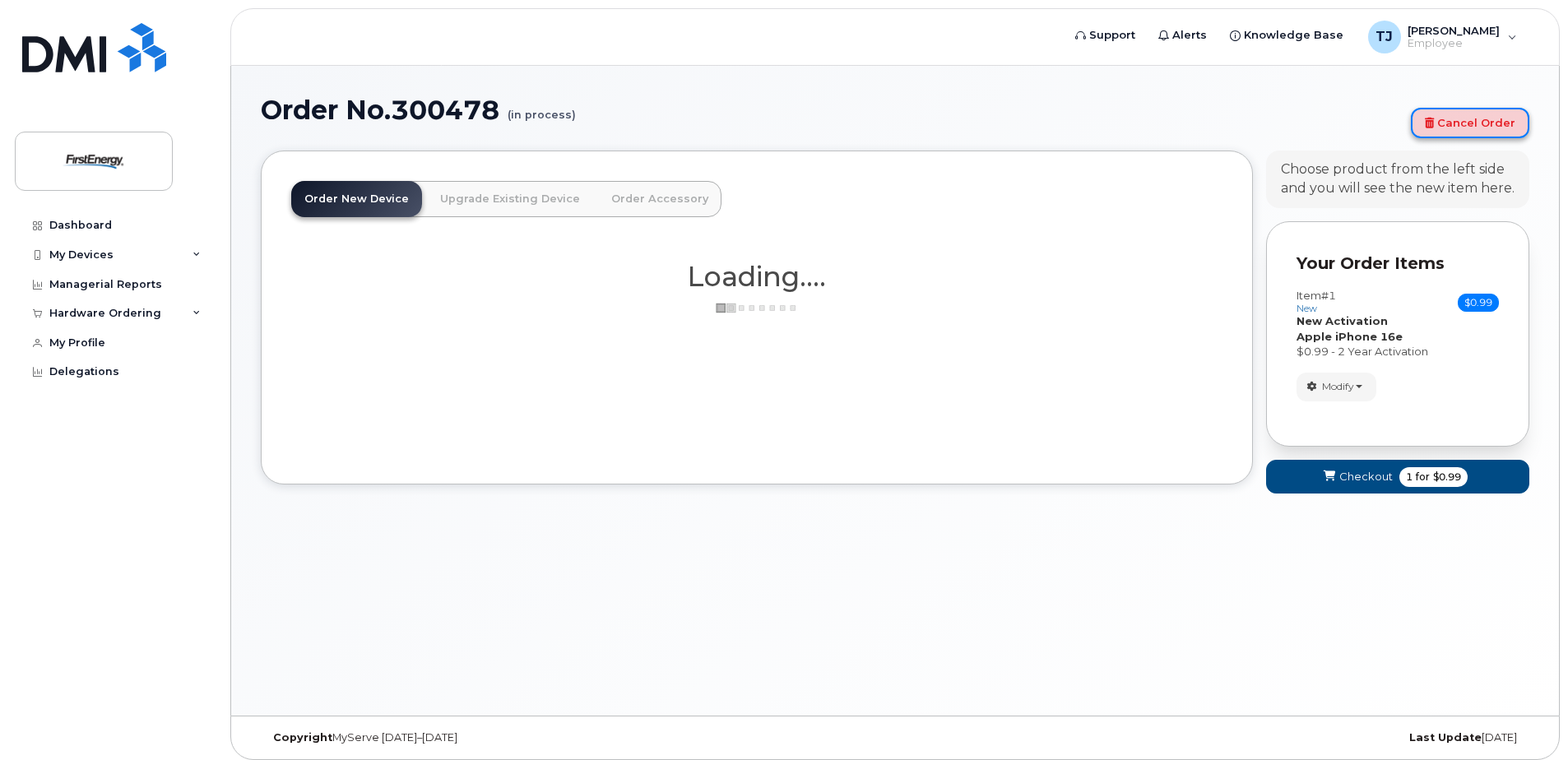
click at [1443, 118] on link "Cancel Order" at bounding box center [1470, 123] width 118 height 30
